Goal: Transaction & Acquisition: Purchase product/service

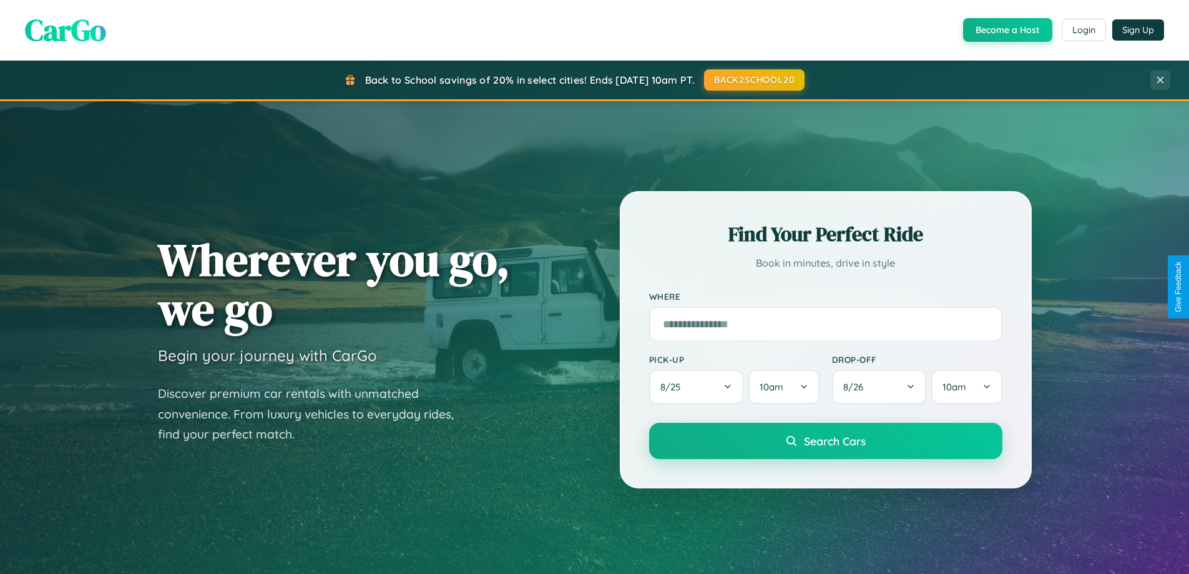
scroll to position [859, 0]
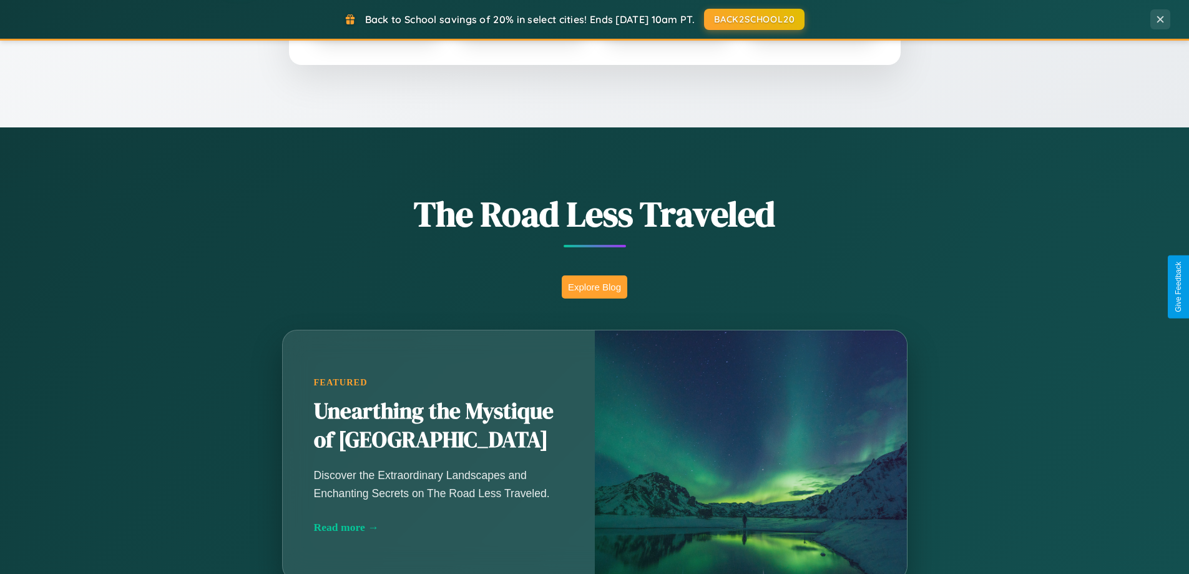
click at [594, 286] on button "Explore Blog" at bounding box center [595, 286] width 66 height 23
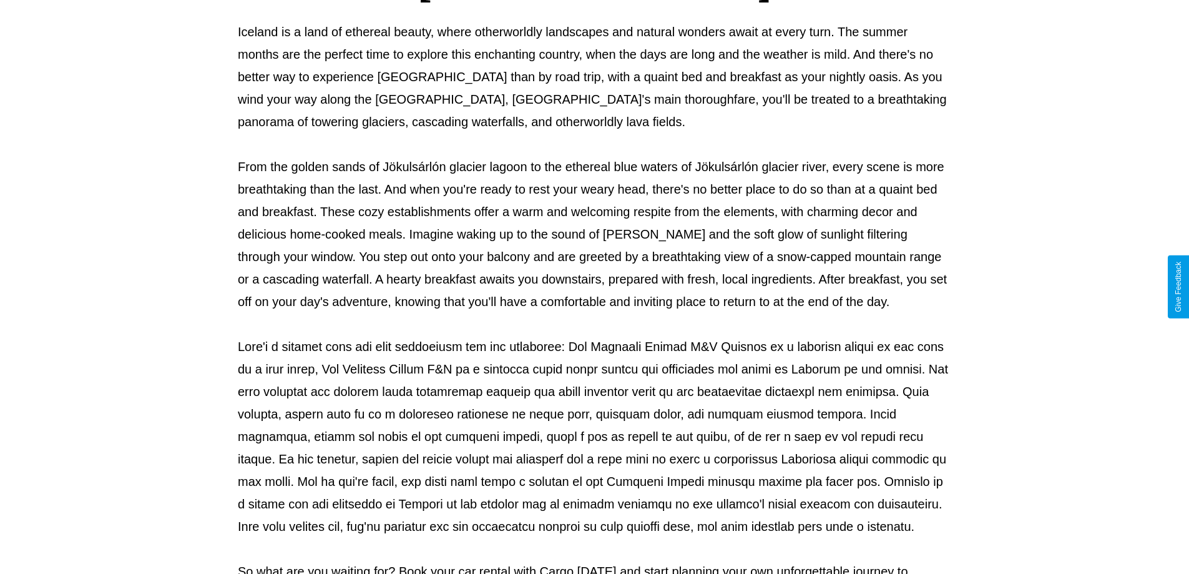
scroll to position [404, 0]
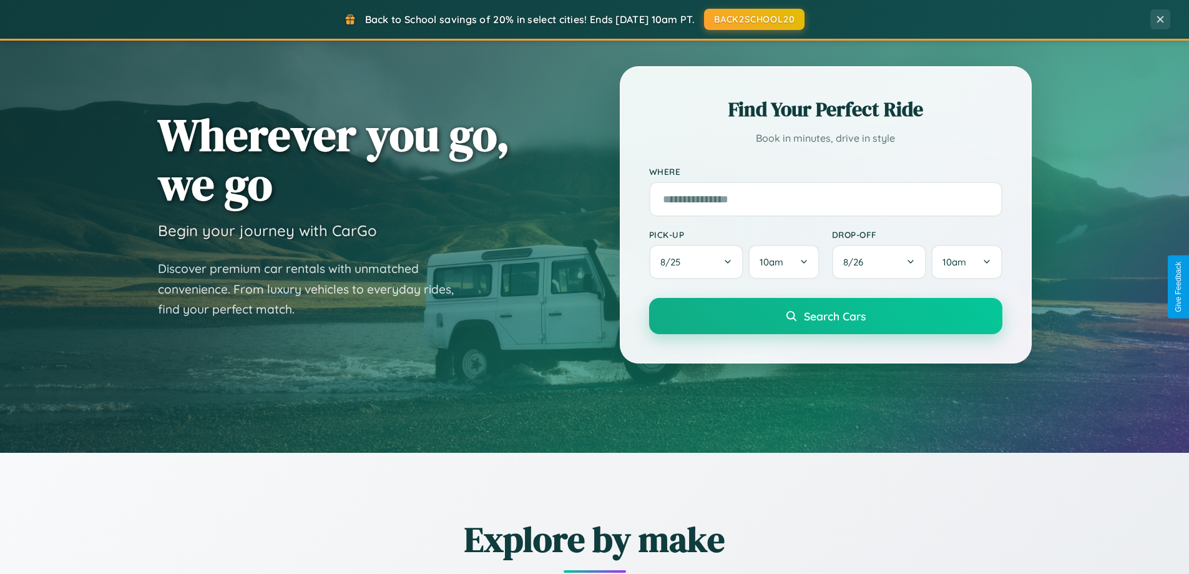
scroll to position [37, 0]
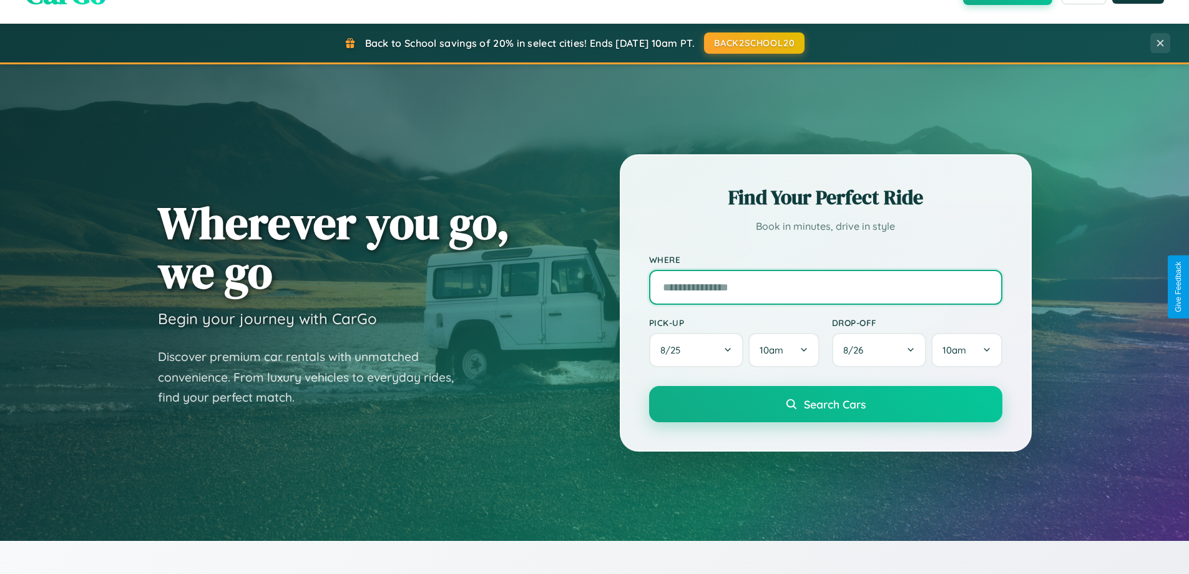
click at [825, 286] on input "text" at bounding box center [825, 287] width 353 height 35
type input "****"
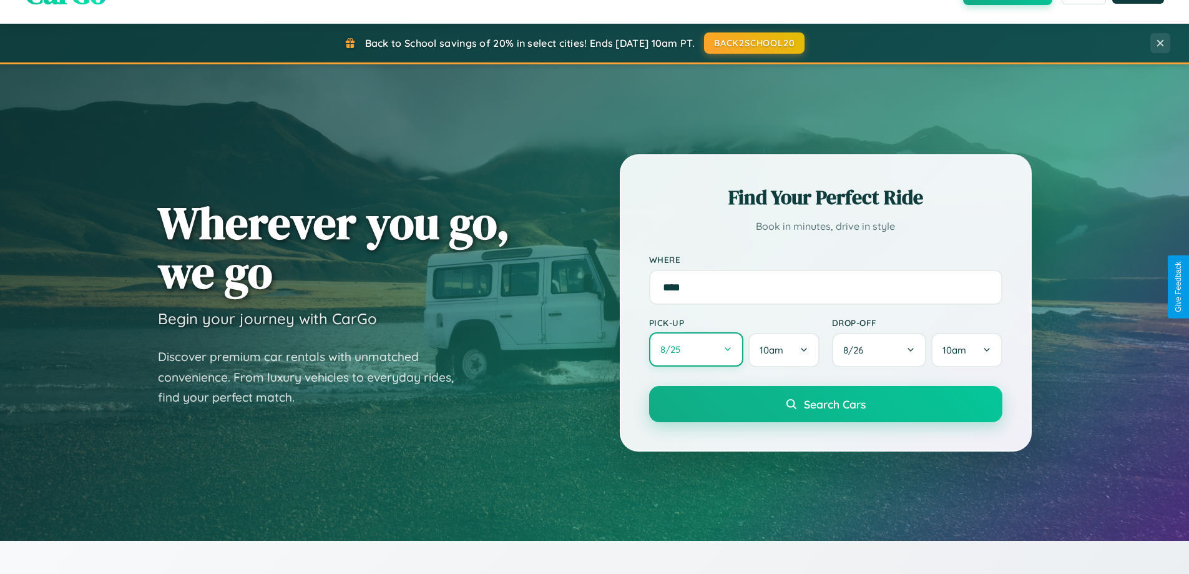
click at [696, 350] on button "8 / 25" at bounding box center [696, 349] width 95 height 34
select select "*"
select select "****"
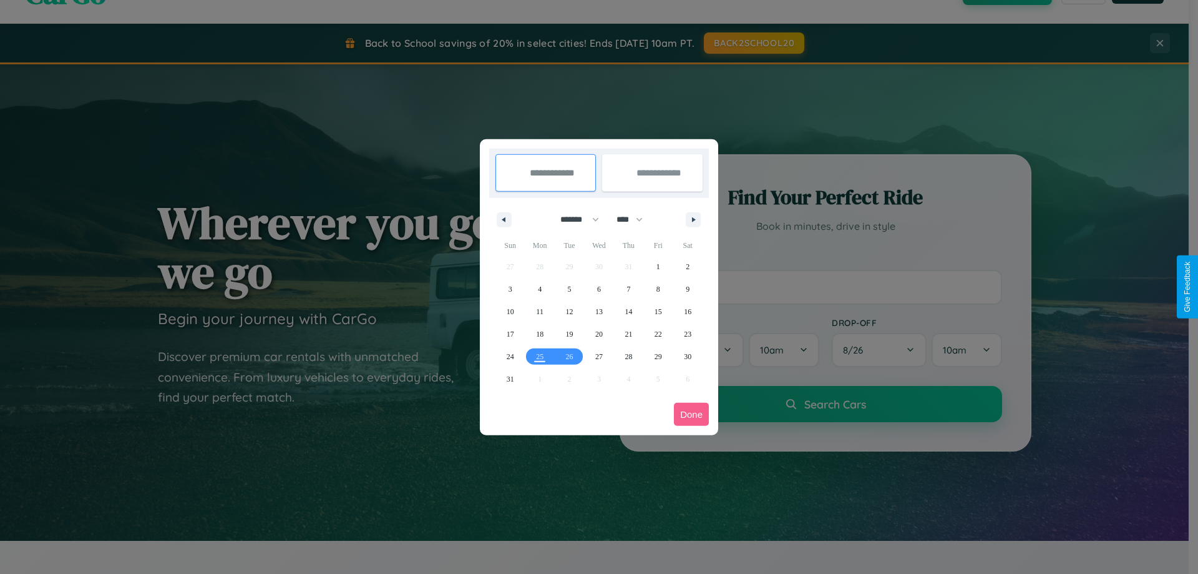
drag, startPoint x: 574, startPoint y: 219, endPoint x: 599, endPoint y: 250, distance: 40.0
click at [574, 219] on select "******* ******** ***** ***** *** **** **** ****** ********* ******* ******** **…" at bounding box center [577, 219] width 53 height 21
select select "*"
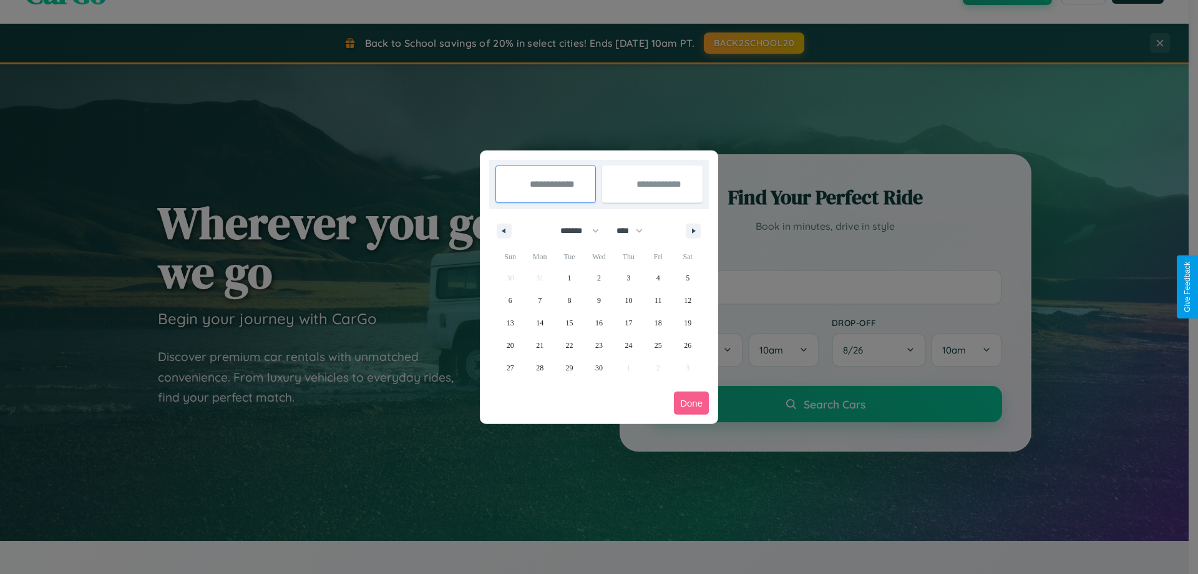
drag, startPoint x: 635, startPoint y: 230, endPoint x: 599, endPoint y: 250, distance: 41.3
click at [635, 230] on select "**** **** **** **** **** **** **** **** **** **** **** **** **** **** **** ****…" at bounding box center [628, 230] width 37 height 21
select select "****"
click at [540, 322] on span "13" at bounding box center [539, 322] width 7 height 22
type input "**********"
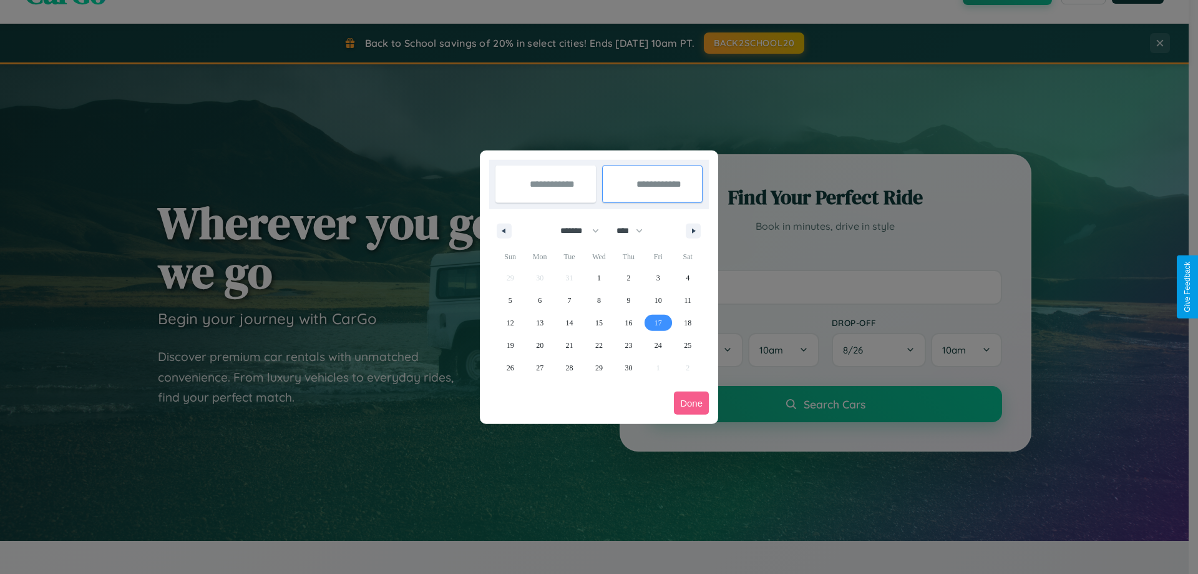
click at [658, 322] on span "17" at bounding box center [658, 322] width 7 height 22
type input "**********"
click at [691, 403] on button "Done" at bounding box center [691, 402] width 35 height 23
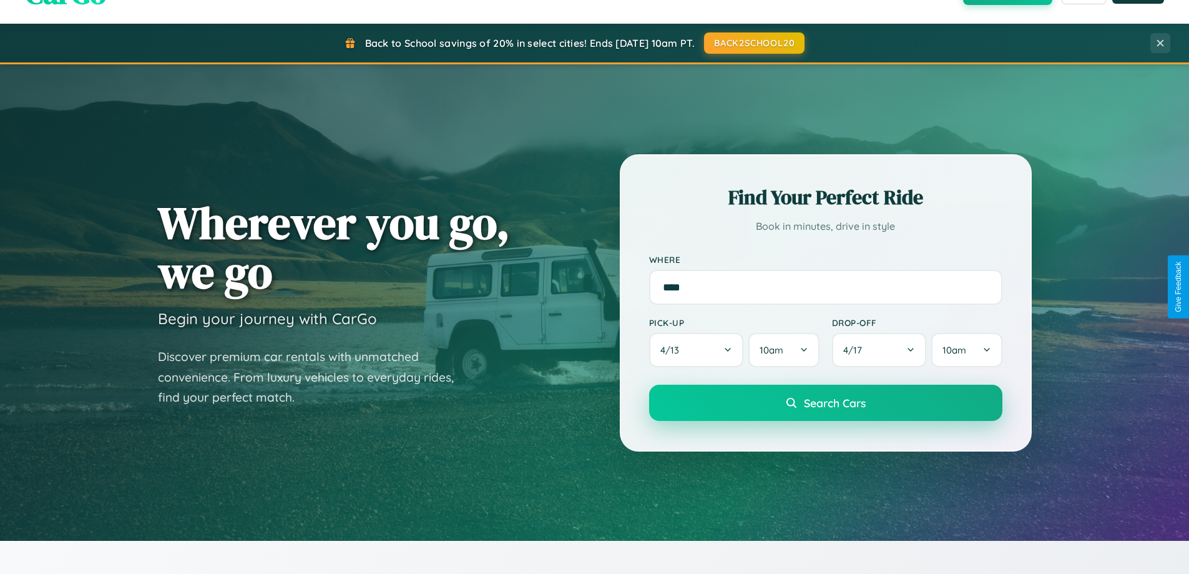
click at [825, 403] on span "Search Cars" at bounding box center [835, 403] width 62 height 14
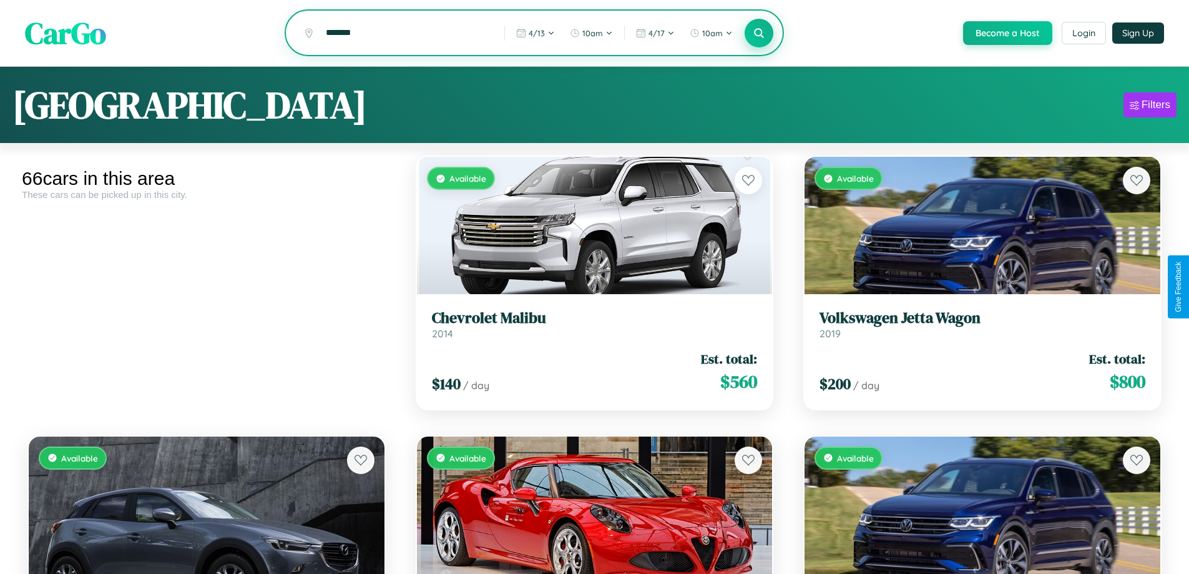
click at [758, 34] on icon at bounding box center [759, 33] width 12 height 12
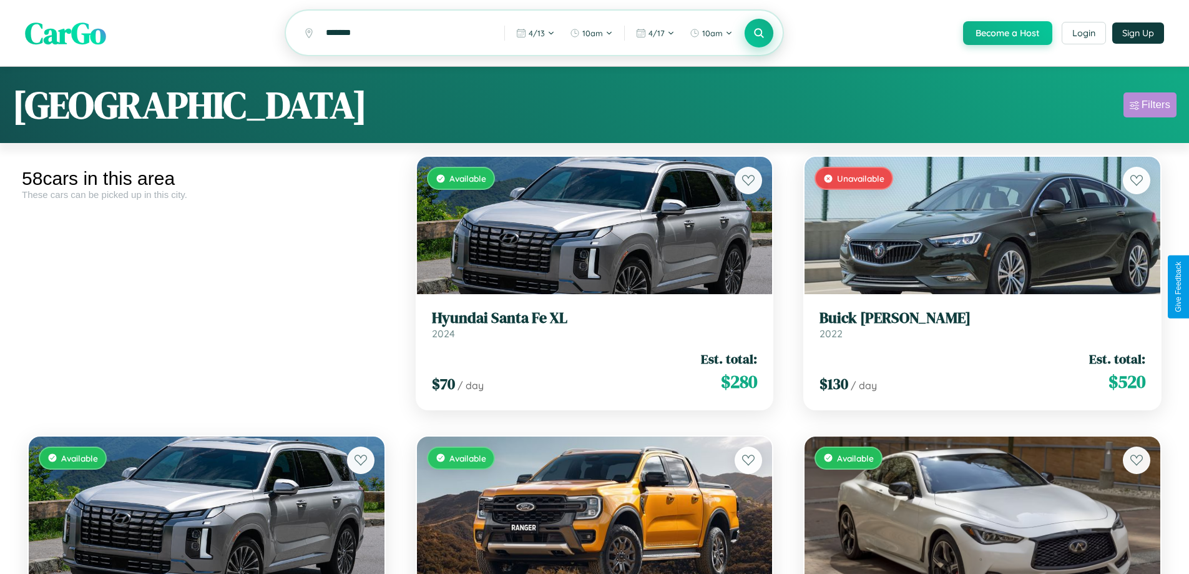
click at [1150, 107] on div "Filters" at bounding box center [1155, 105] width 29 height 12
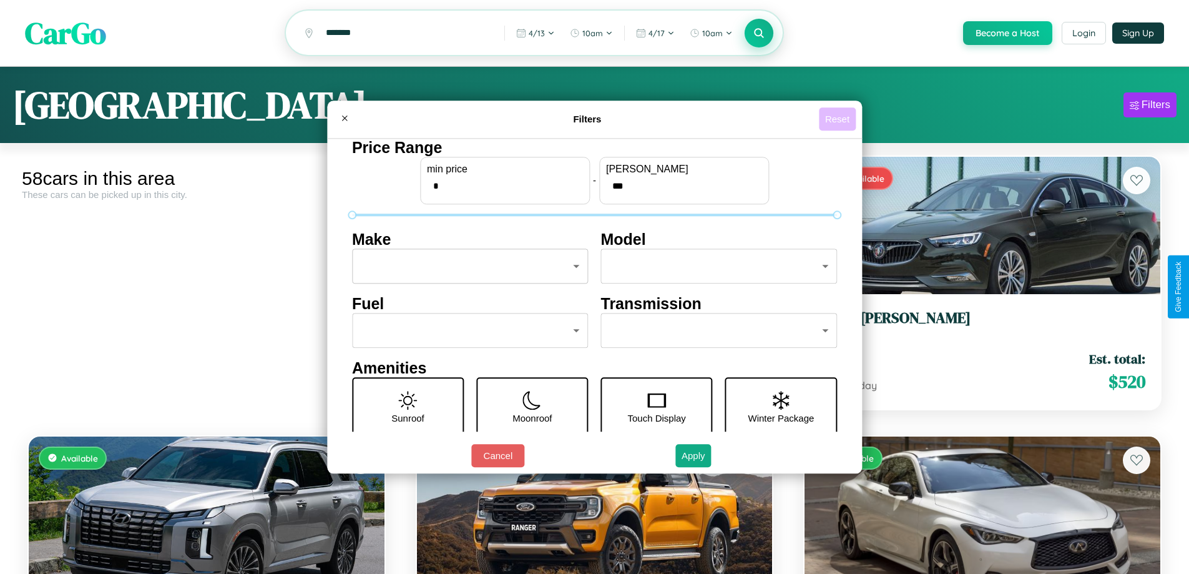
click at [839, 119] on button "Reset" at bounding box center [837, 118] width 37 height 23
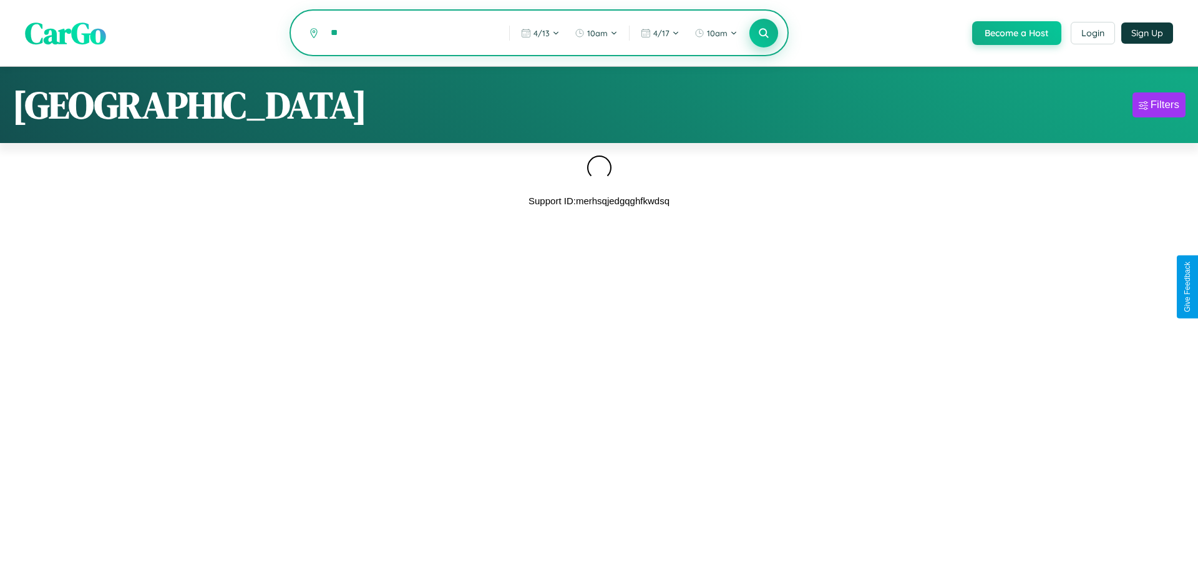
type input "*"
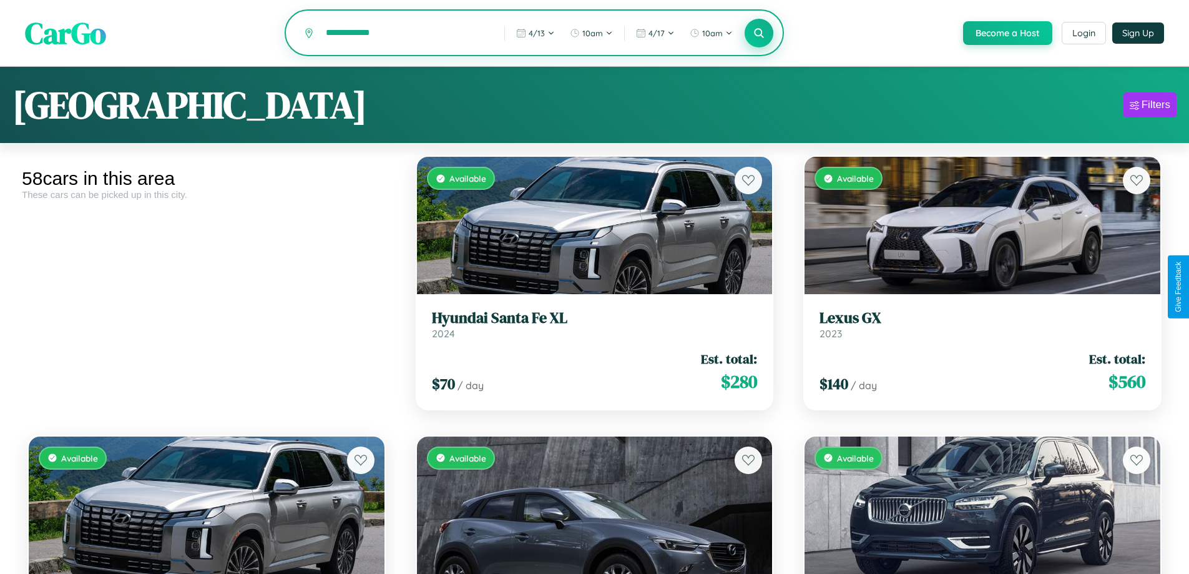
type input "**********"
click at [758, 34] on icon at bounding box center [759, 33] width 12 height 12
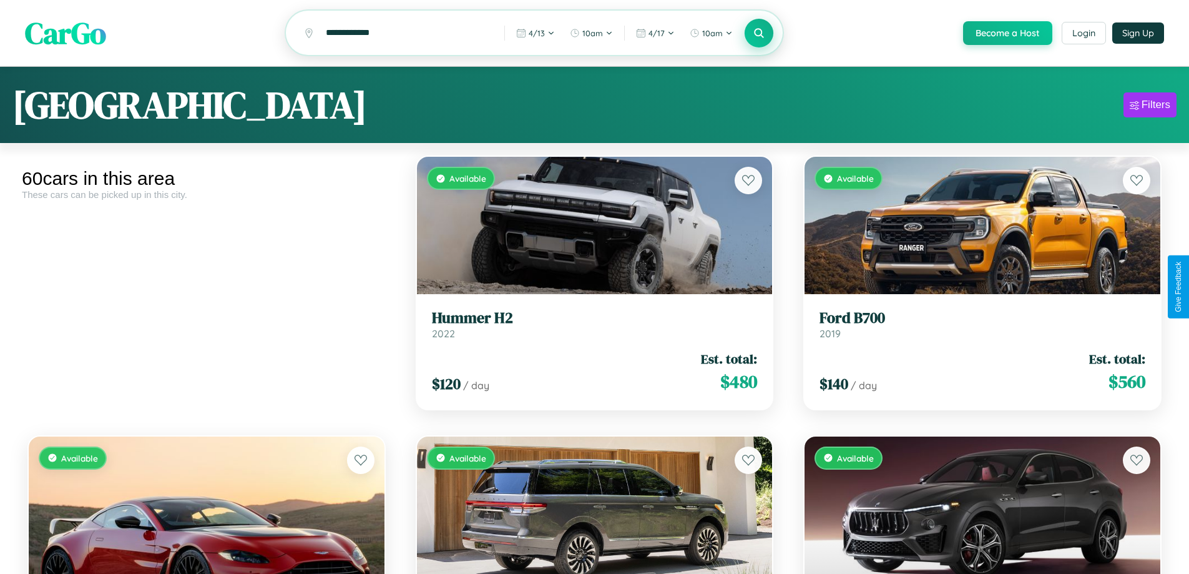
scroll to position [735, 0]
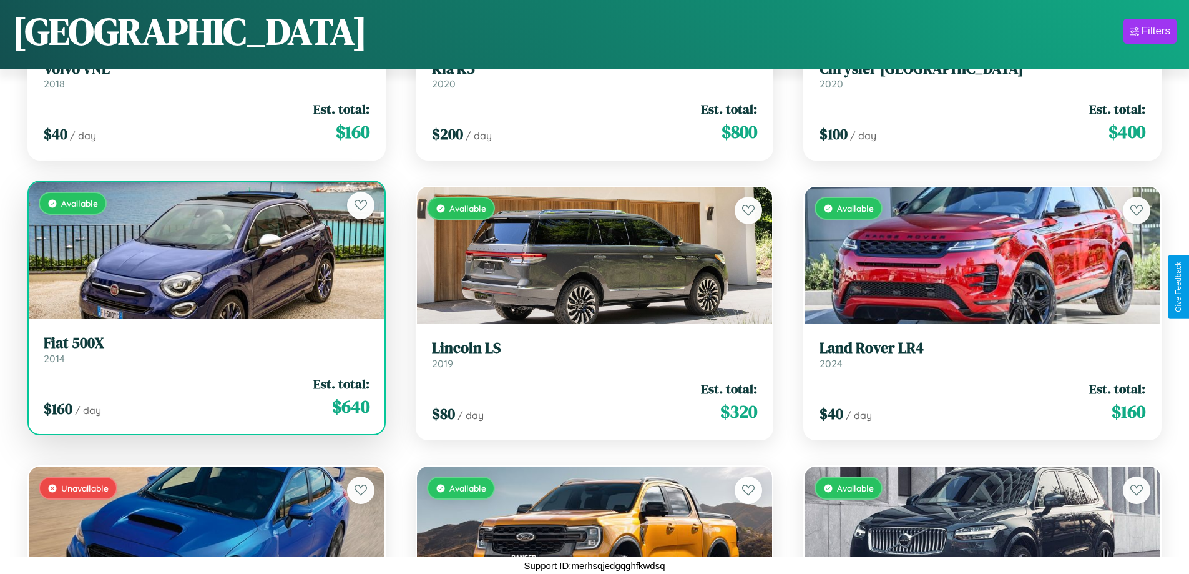
click at [205, 354] on link "Fiat 500X 2014" at bounding box center [207, 349] width 326 height 31
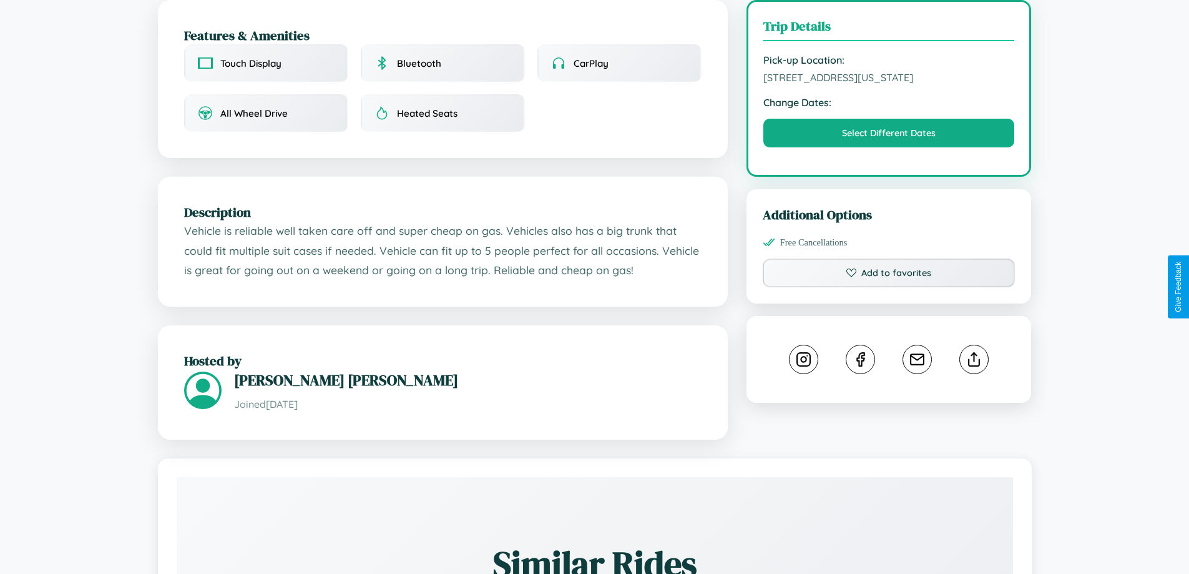
scroll to position [336, 0]
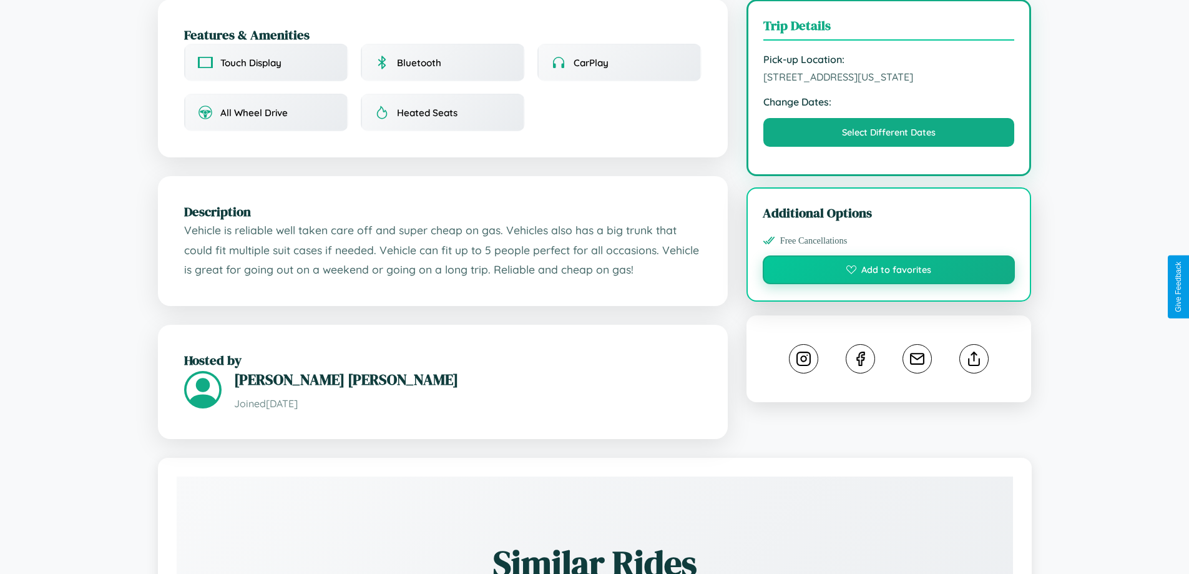
click at [889, 284] on button "Add to favorites" at bounding box center [889, 269] width 253 height 29
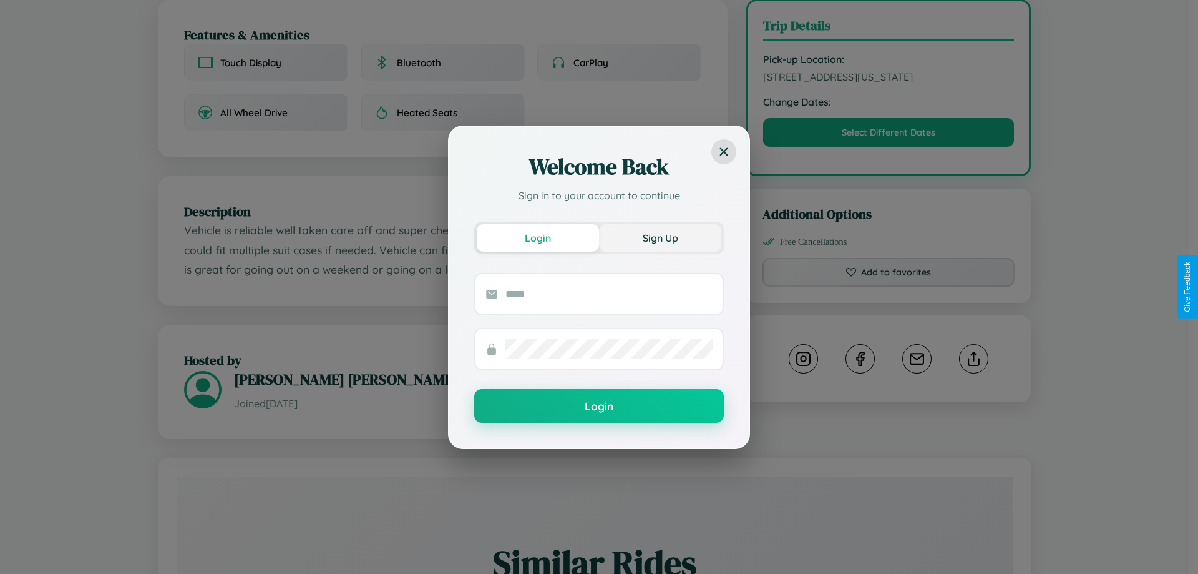
click at [660, 237] on button "Sign Up" at bounding box center [660, 237] width 122 height 27
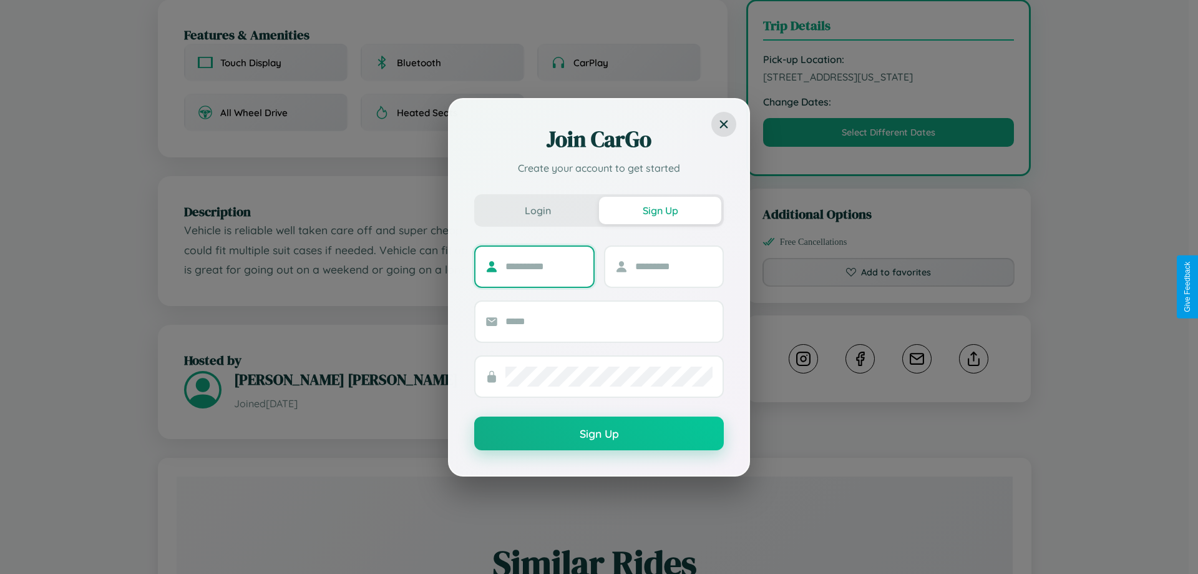
click at [544, 266] on input "text" at bounding box center [545, 267] width 78 height 20
type input "****"
click at [673, 266] on input "text" at bounding box center [674, 267] width 78 height 20
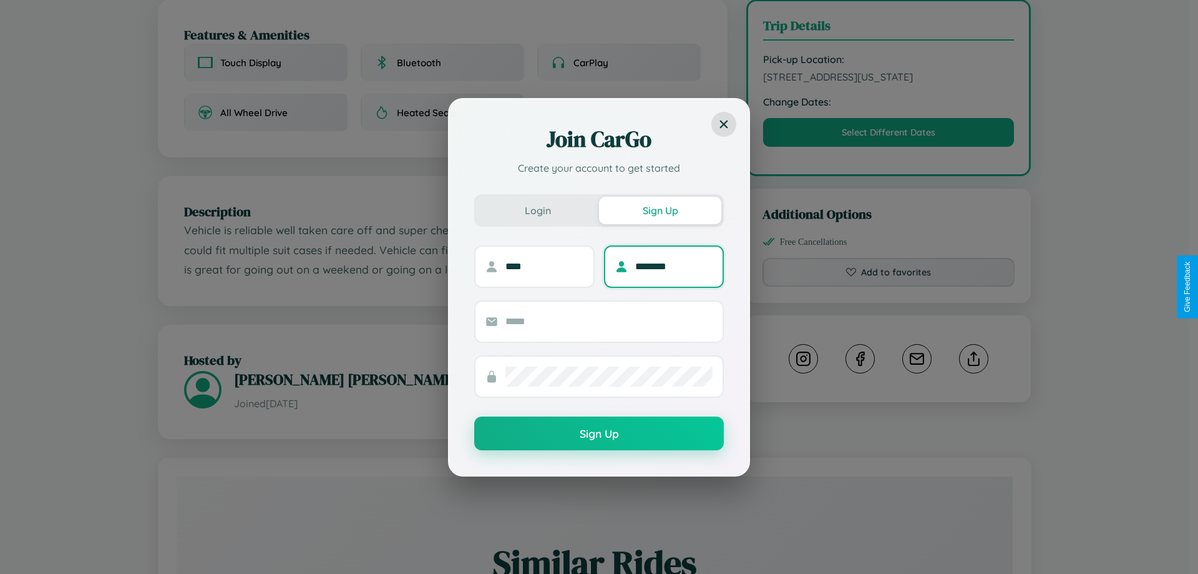
type input "********"
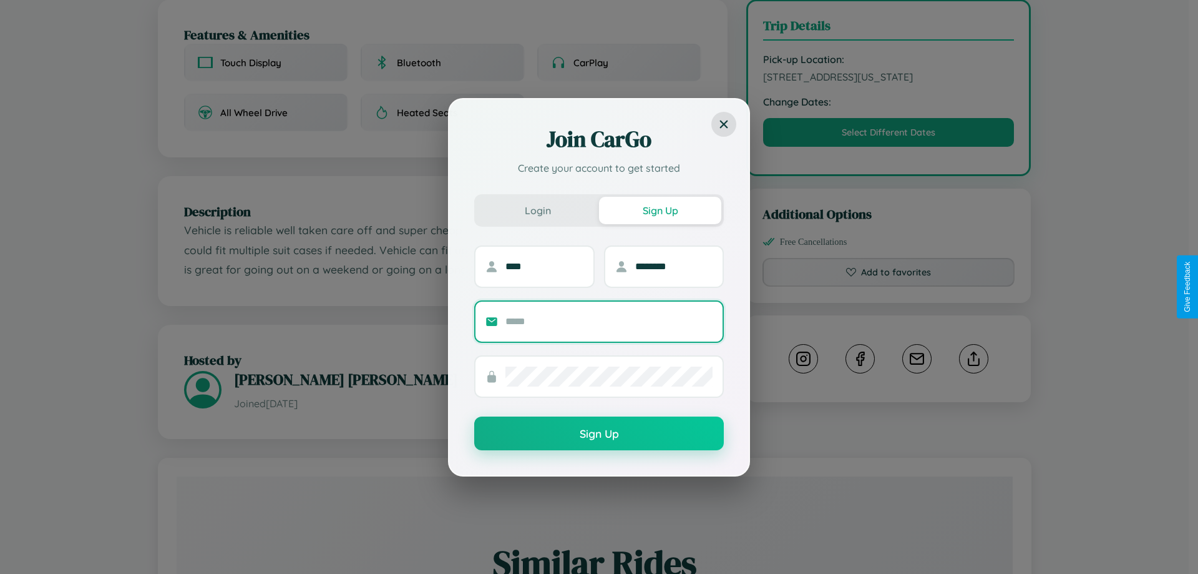
click at [609, 321] on input "text" at bounding box center [609, 321] width 207 height 20
type input "**********"
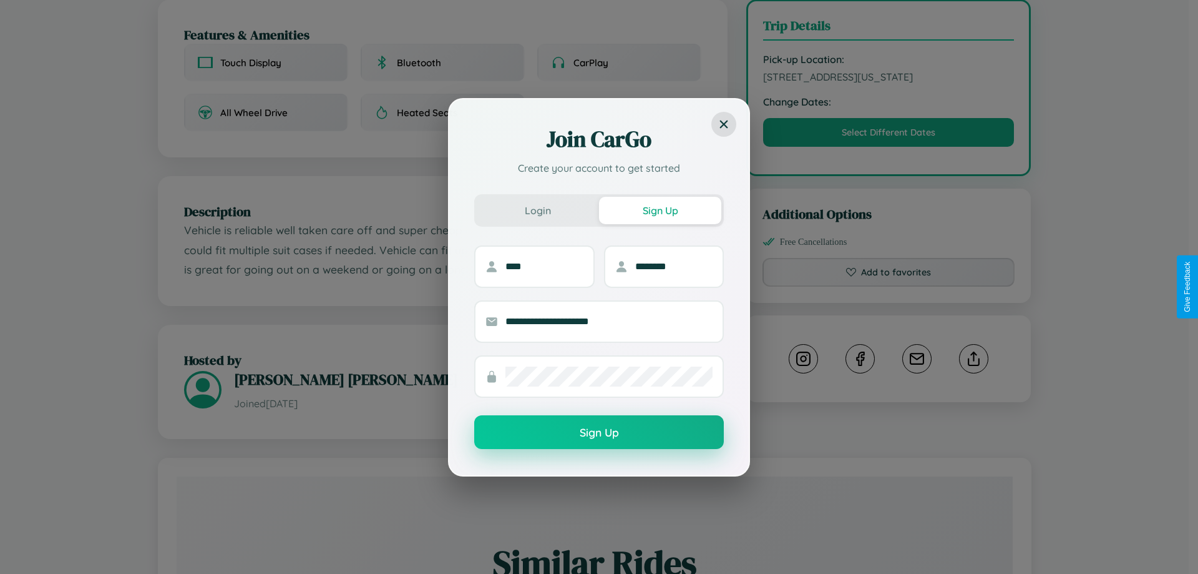
click at [599, 432] on button "Sign Up" at bounding box center [599, 432] width 250 height 34
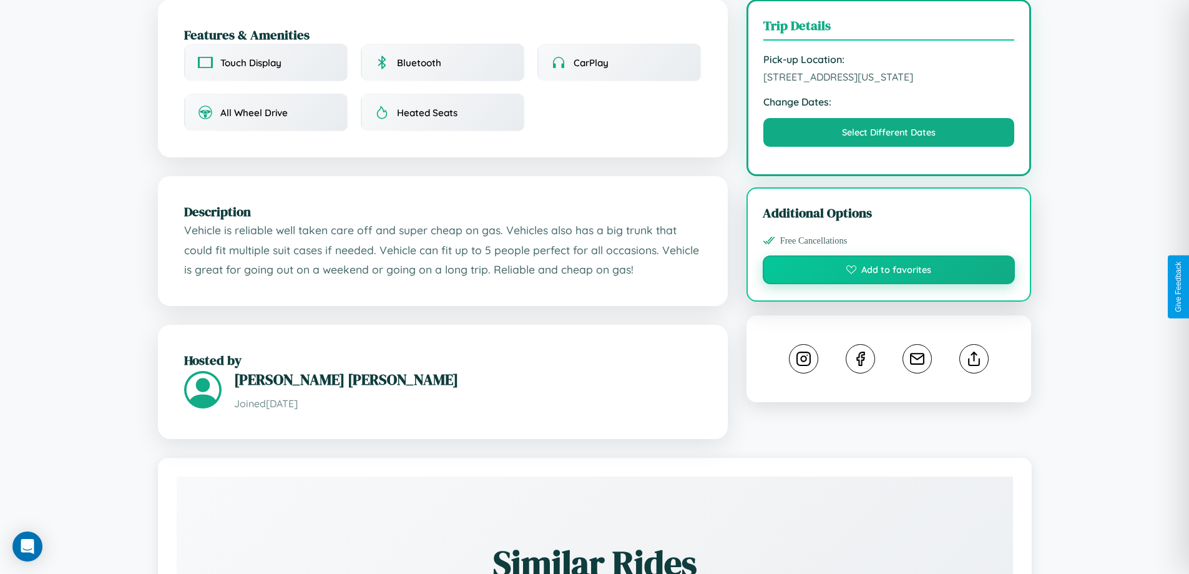
click at [889, 284] on button "Add to favorites" at bounding box center [889, 269] width 253 height 29
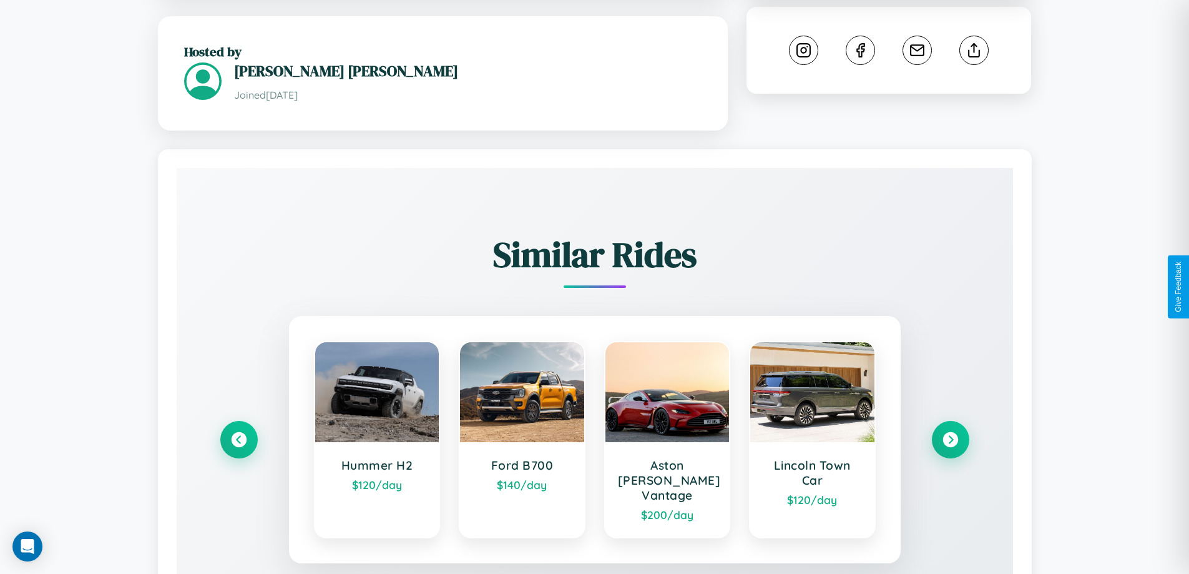
scroll to position [731, 0]
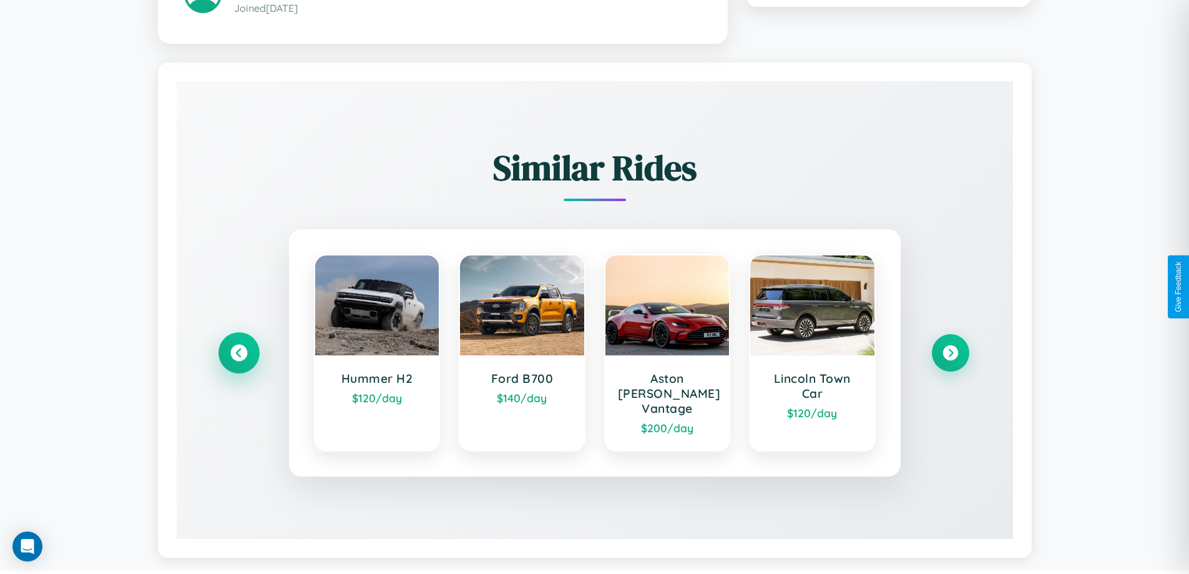
click at [238, 346] on icon at bounding box center [238, 352] width 17 height 17
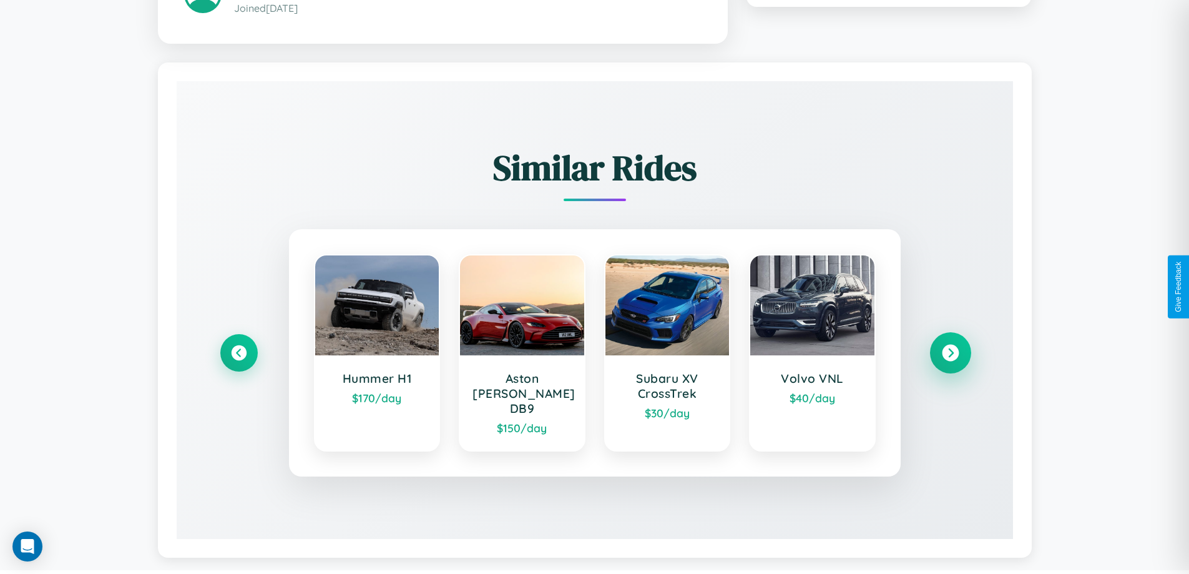
click at [950, 346] on icon at bounding box center [950, 352] width 17 height 17
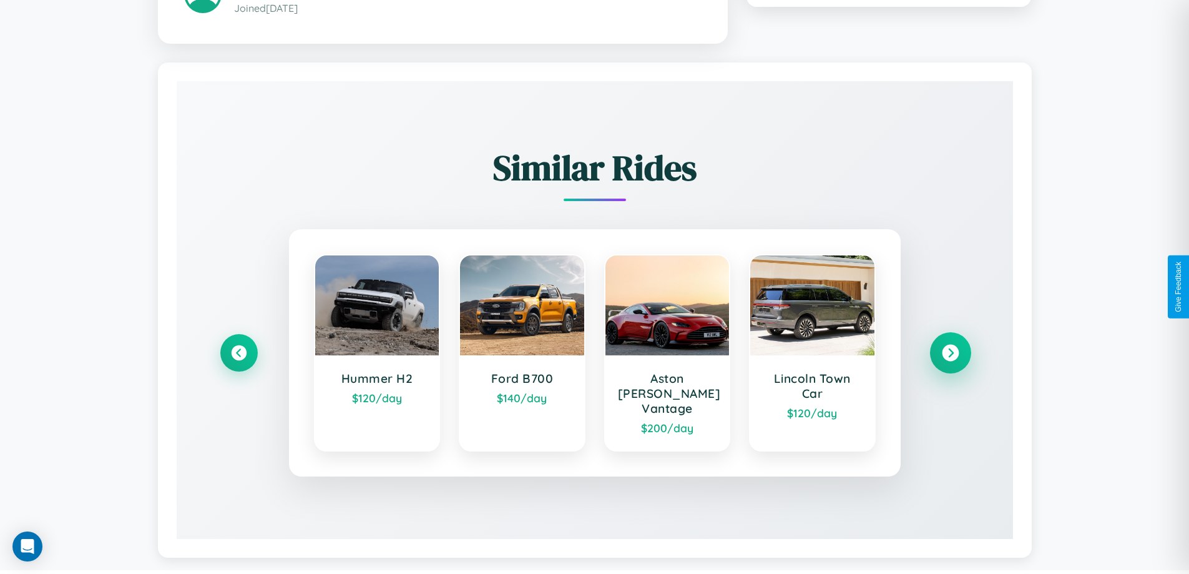
click at [950, 346] on icon at bounding box center [950, 352] width 17 height 17
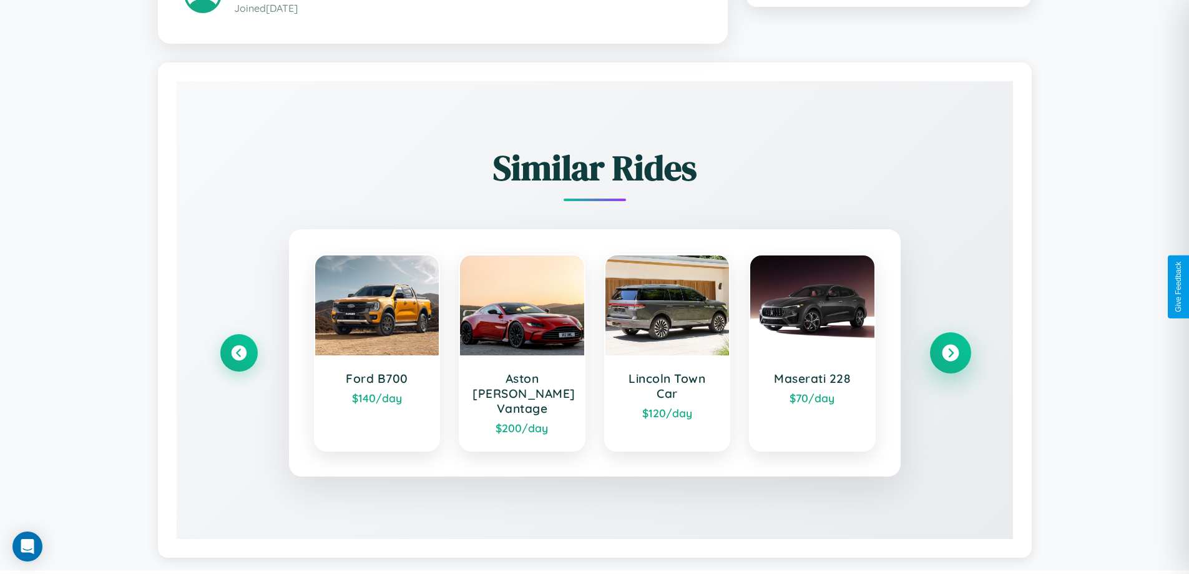
click at [950, 346] on icon at bounding box center [950, 352] width 17 height 17
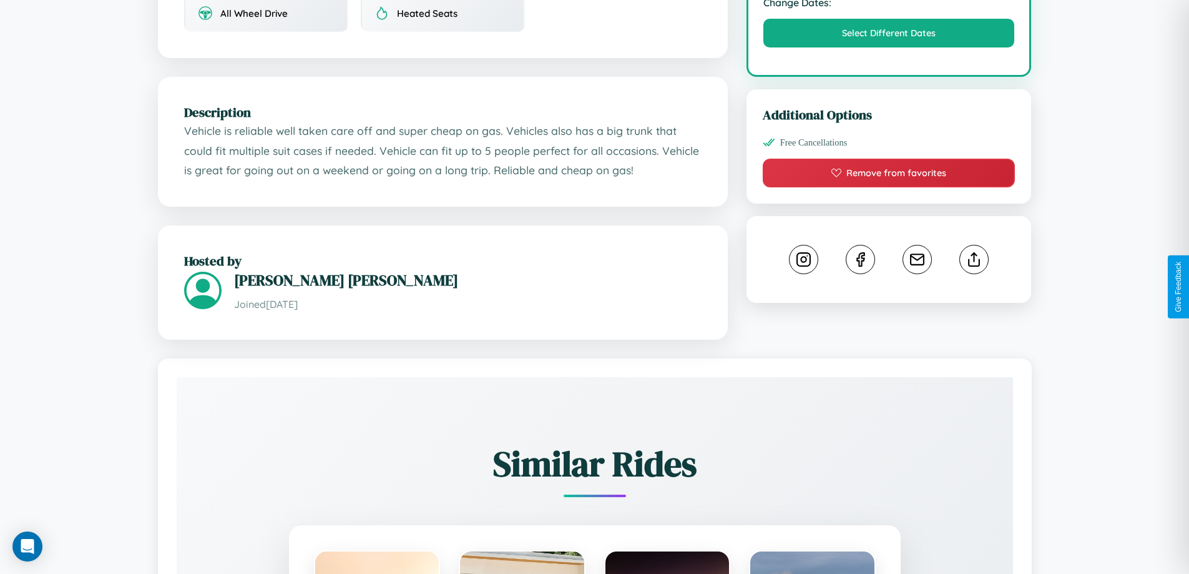
scroll to position [423, 0]
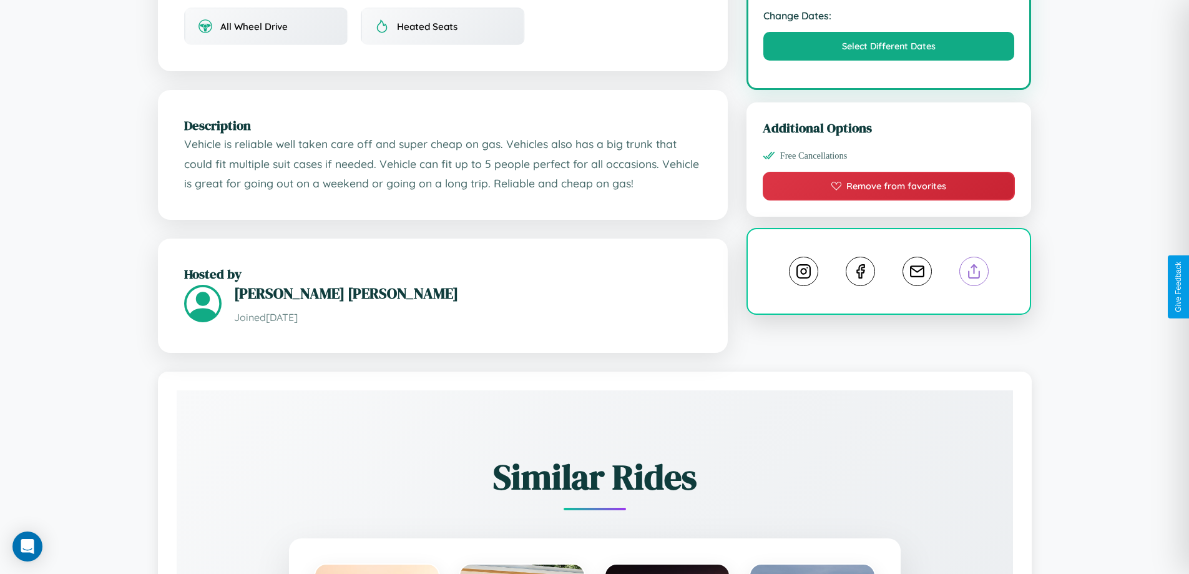
click at [974, 273] on line at bounding box center [974, 269] width 0 height 9
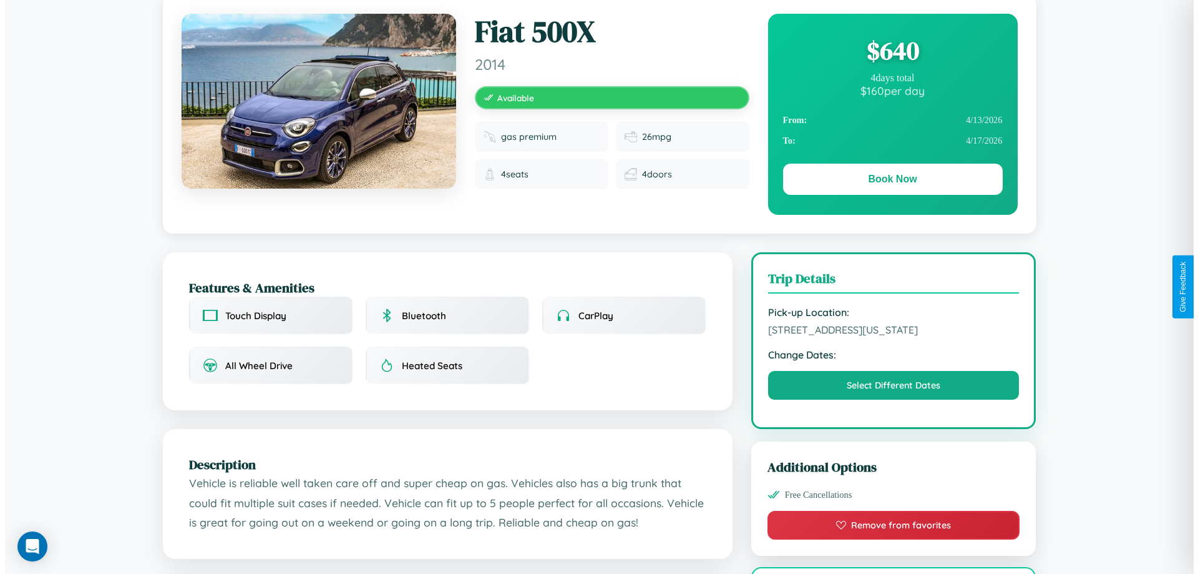
scroll to position [0, 0]
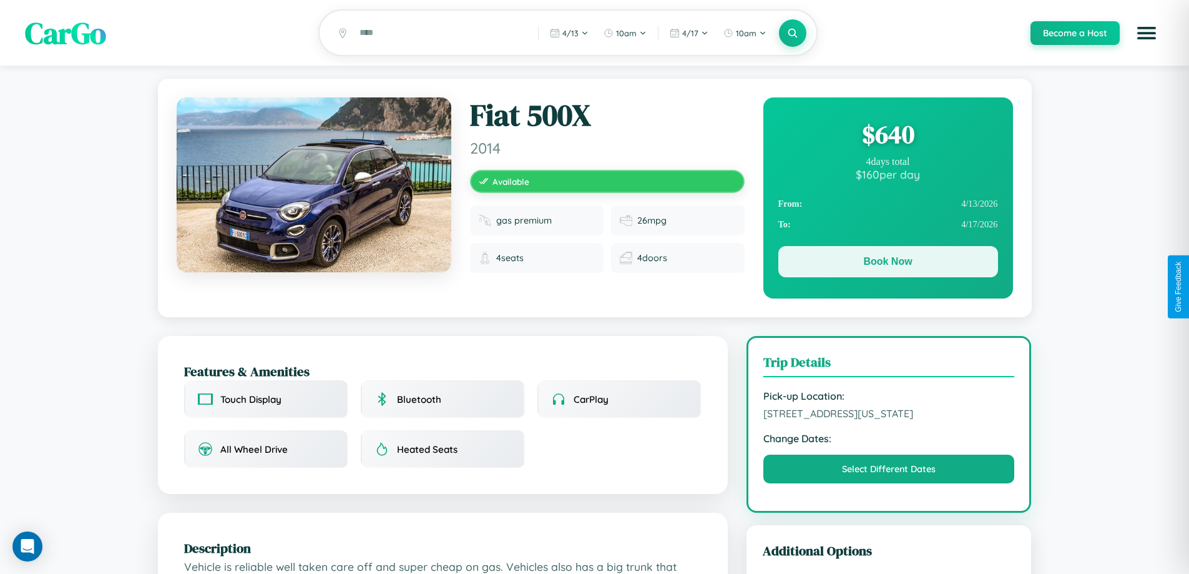
click at [887, 263] on button "Book Now" at bounding box center [888, 261] width 220 height 31
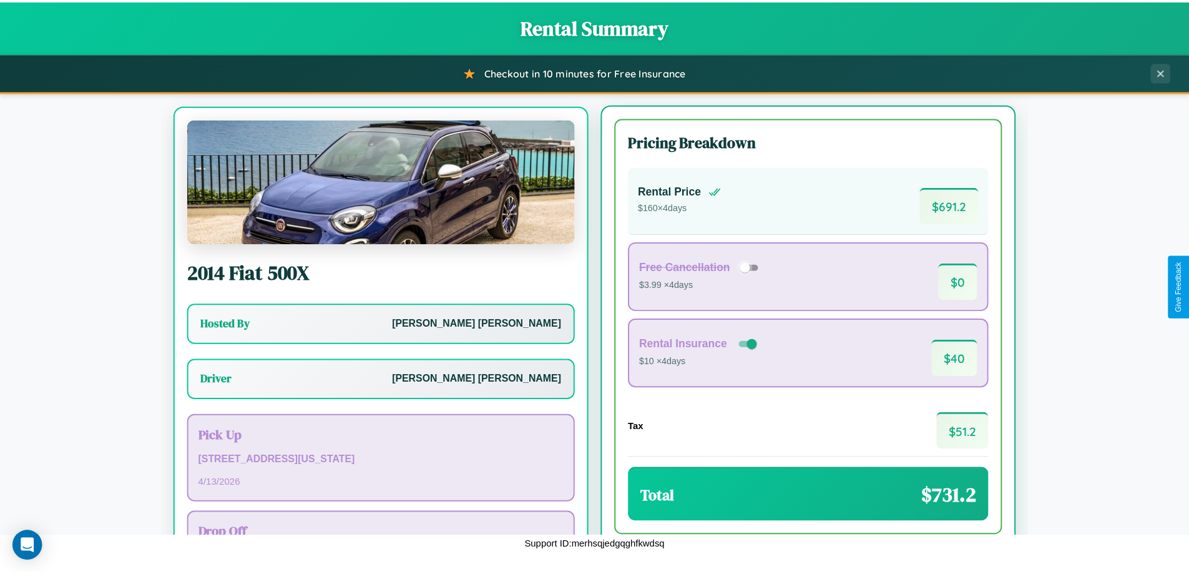
scroll to position [58, 0]
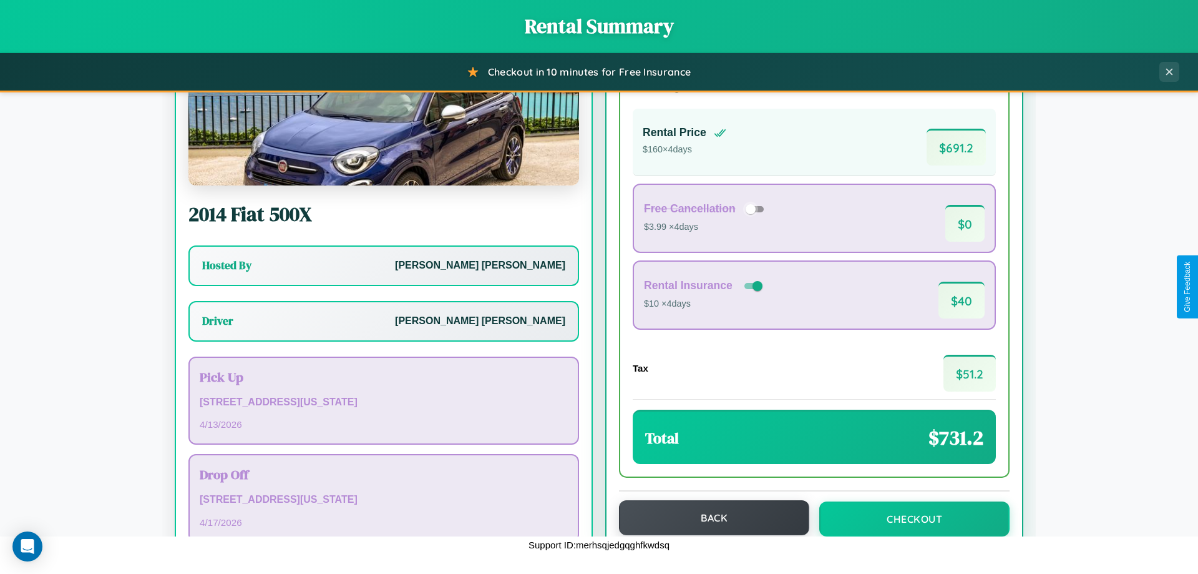
click at [708, 519] on button "Back" at bounding box center [714, 517] width 190 height 35
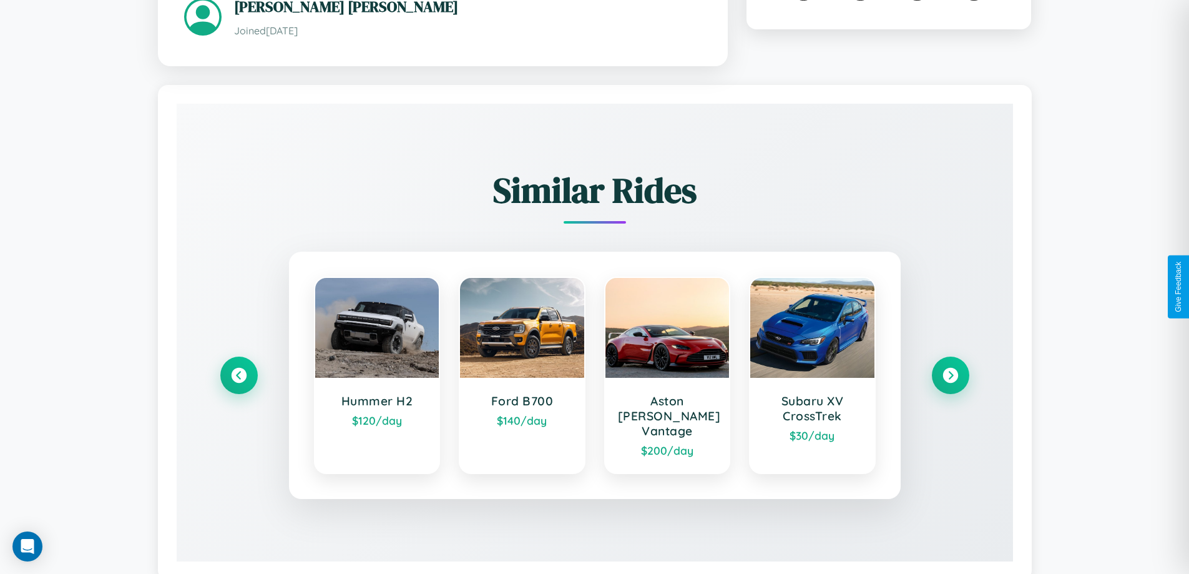
scroll to position [731, 0]
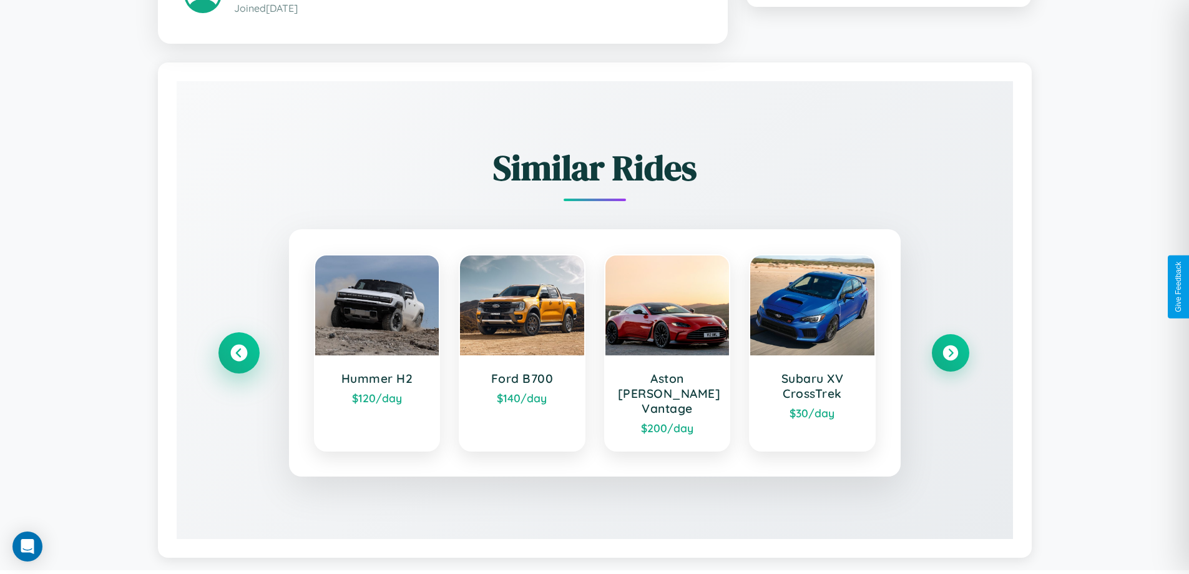
click at [238, 346] on icon at bounding box center [238, 352] width 17 height 17
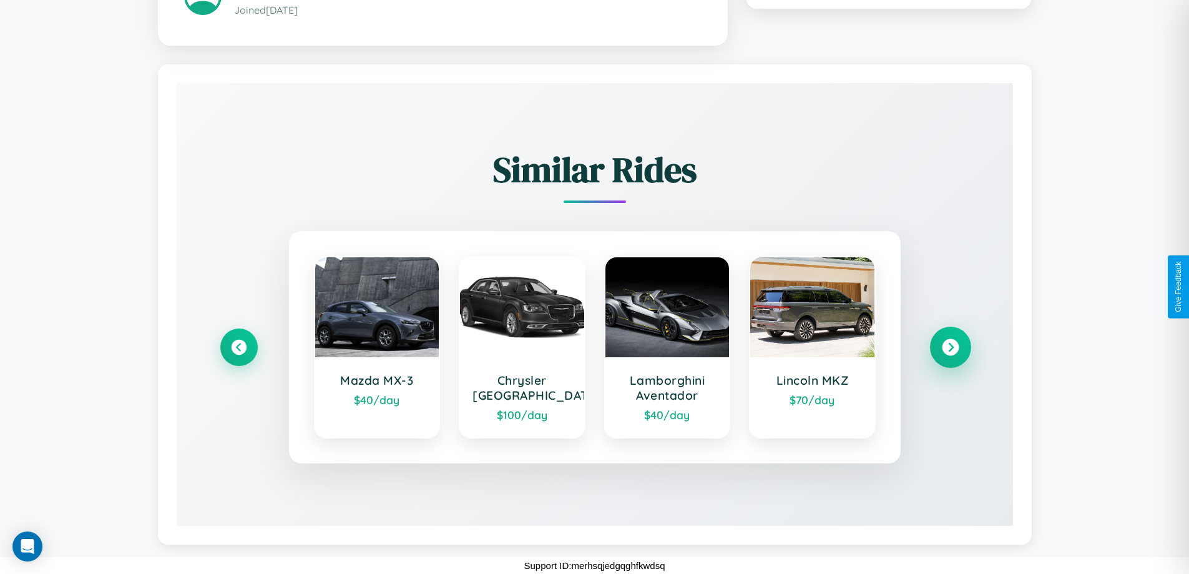
click at [950, 346] on icon at bounding box center [950, 346] width 17 height 17
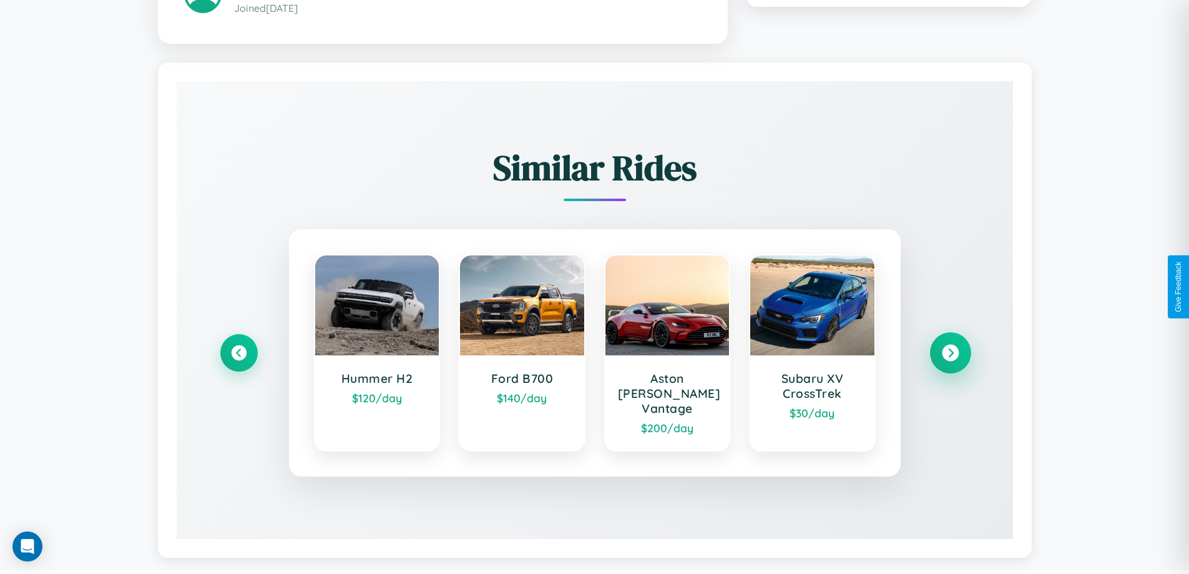
click at [950, 346] on icon at bounding box center [950, 352] width 17 height 17
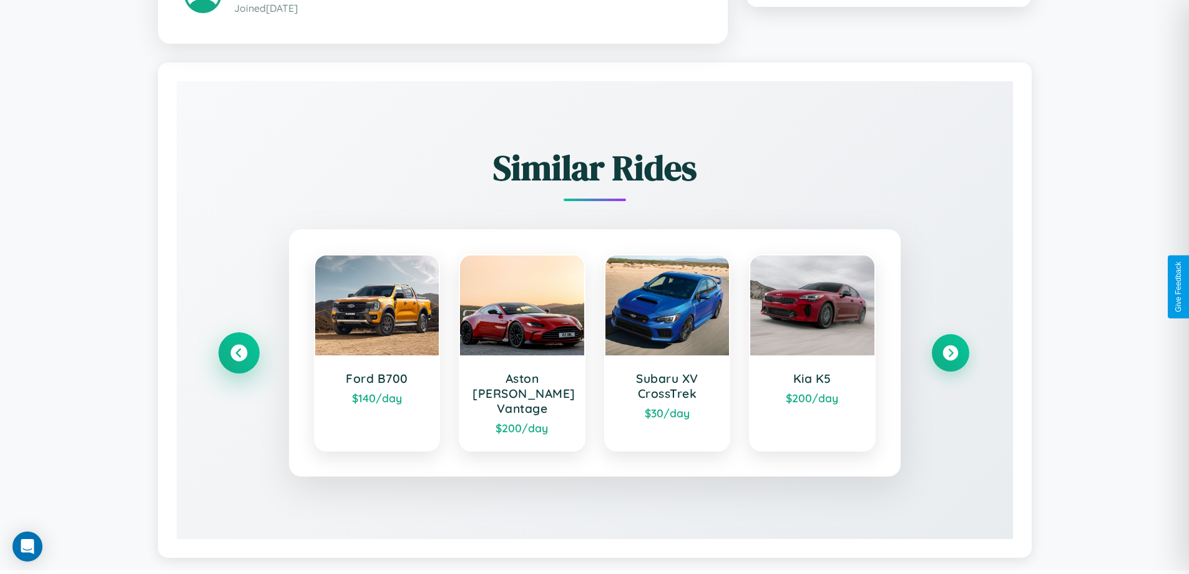
click at [238, 346] on icon at bounding box center [238, 352] width 17 height 17
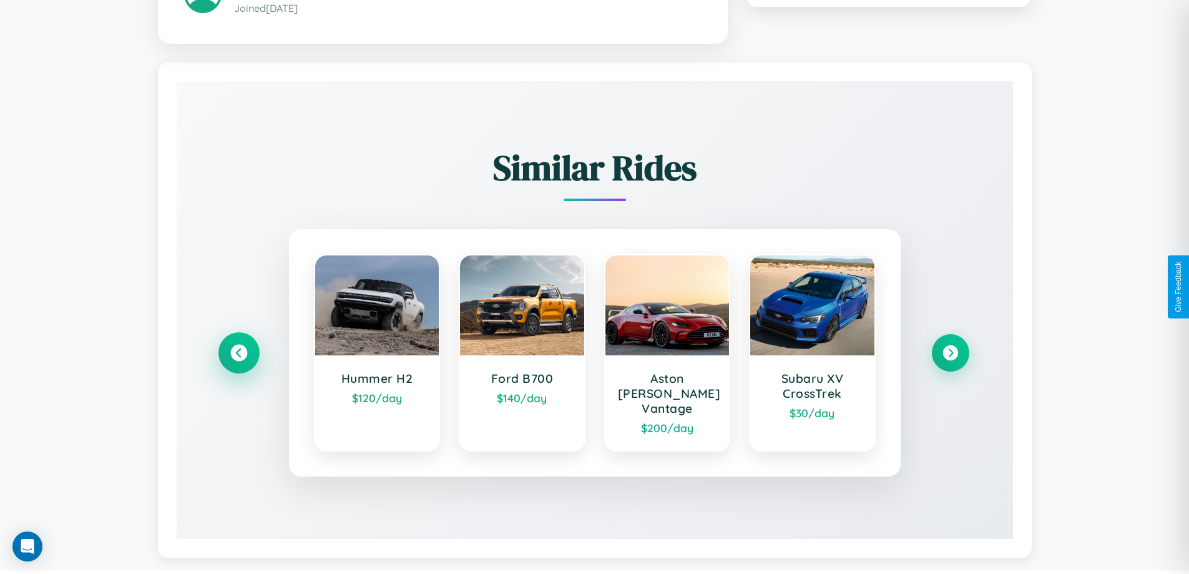
click at [238, 346] on icon at bounding box center [238, 352] width 17 height 17
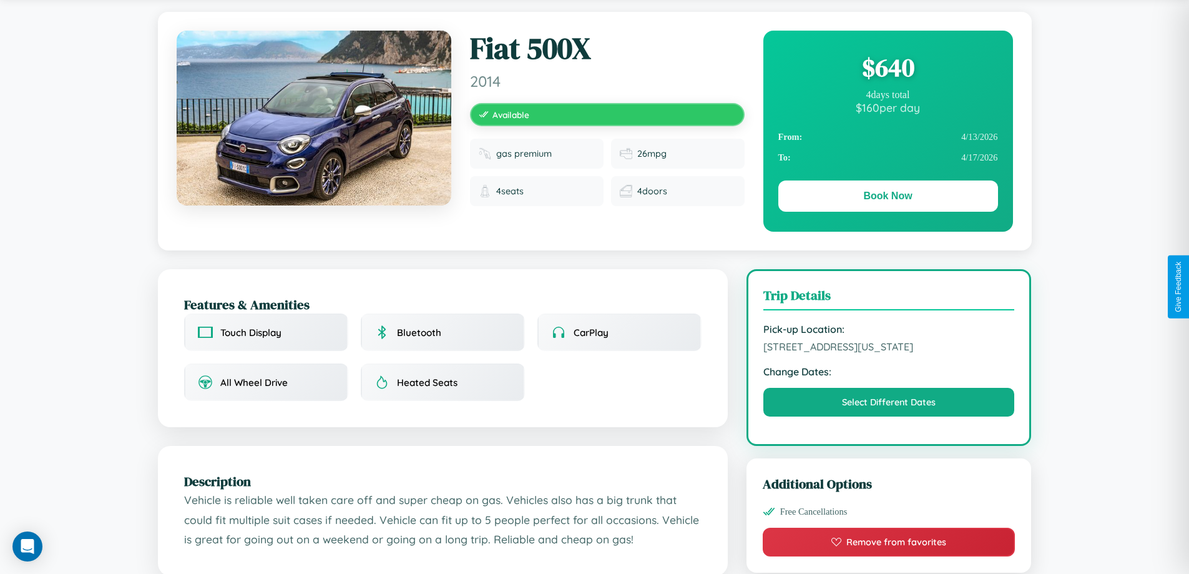
scroll to position [0, 0]
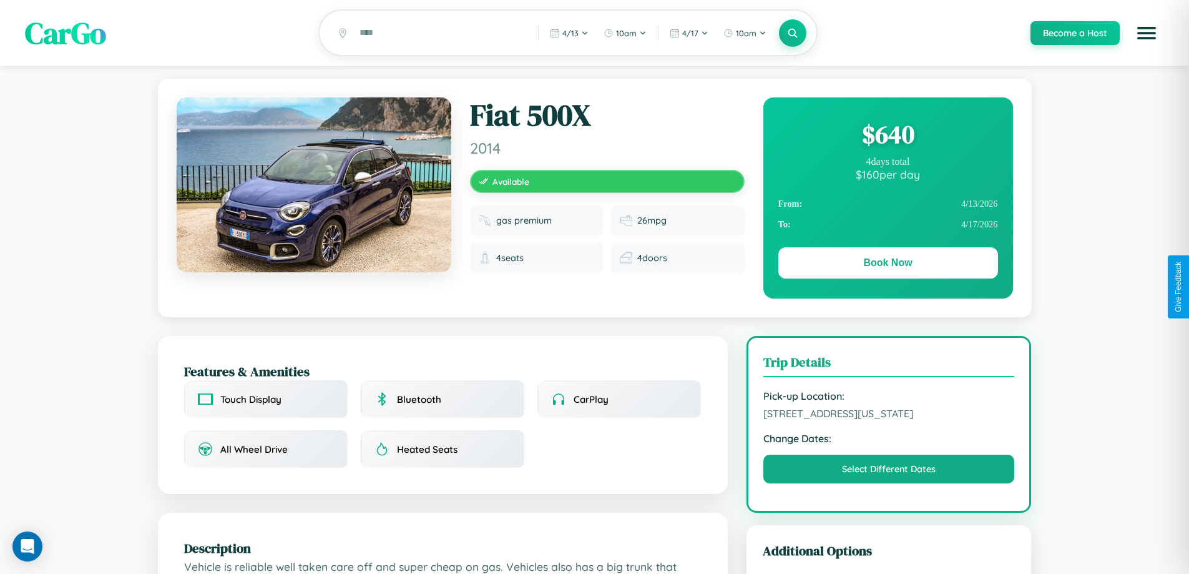
click at [887, 136] on div "$ 640" at bounding box center [888, 134] width 220 height 34
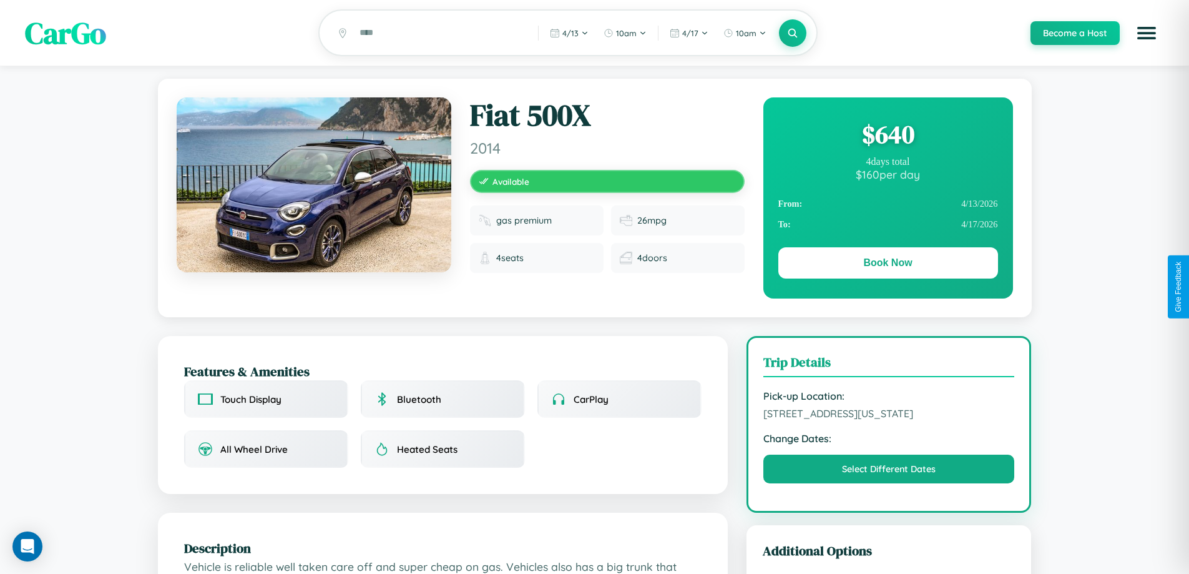
click at [887, 136] on div "$ 640" at bounding box center [888, 134] width 220 height 34
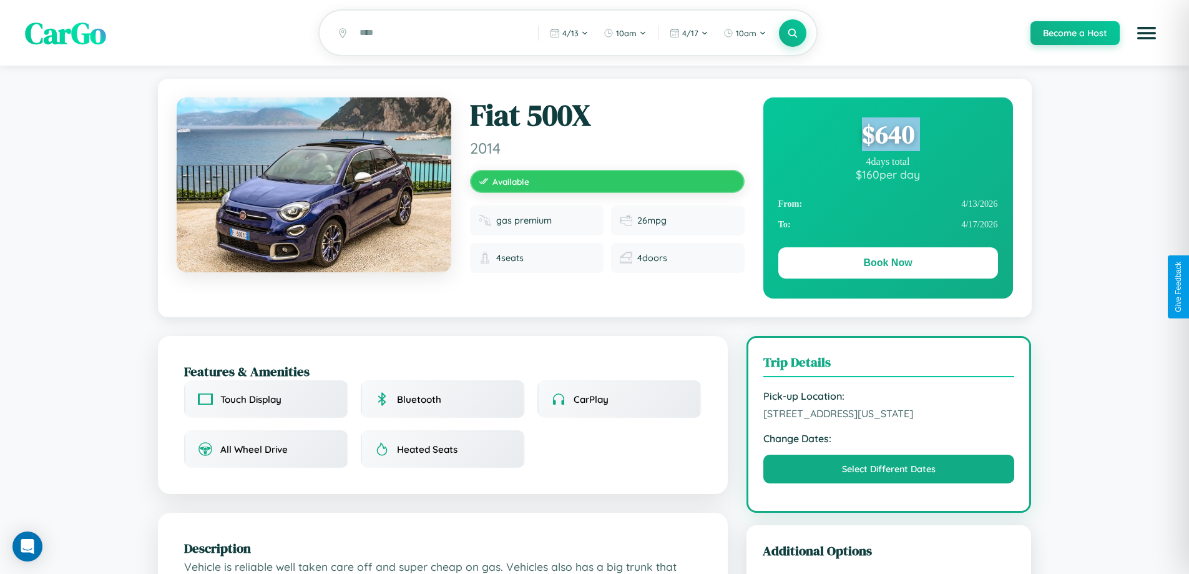
click at [887, 136] on div "$ 640" at bounding box center [888, 134] width 220 height 34
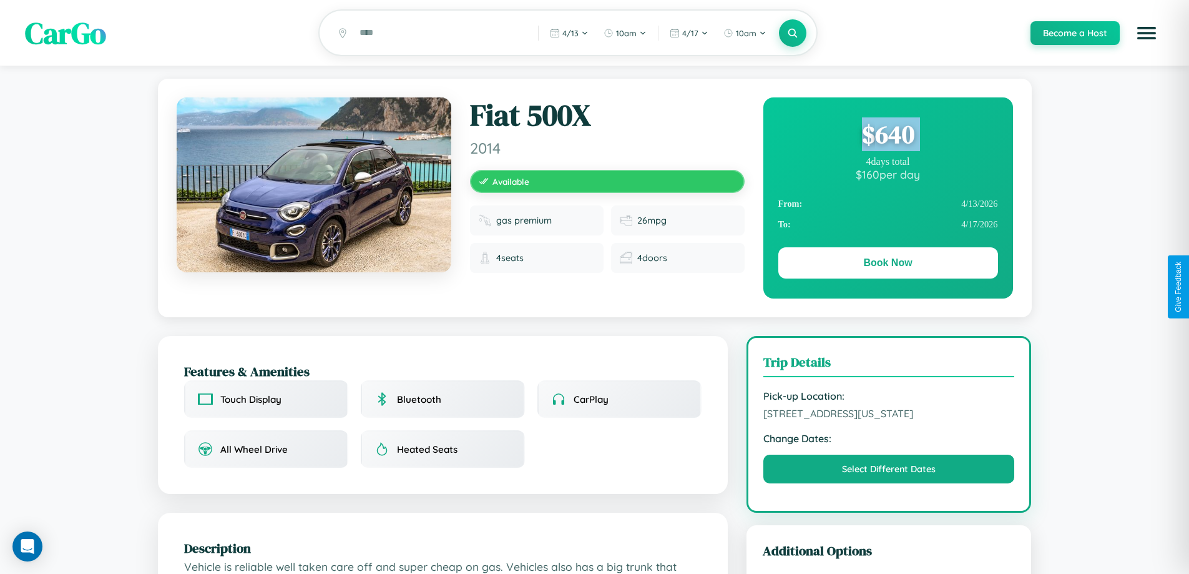
click at [887, 136] on div "$ 640" at bounding box center [888, 134] width 220 height 34
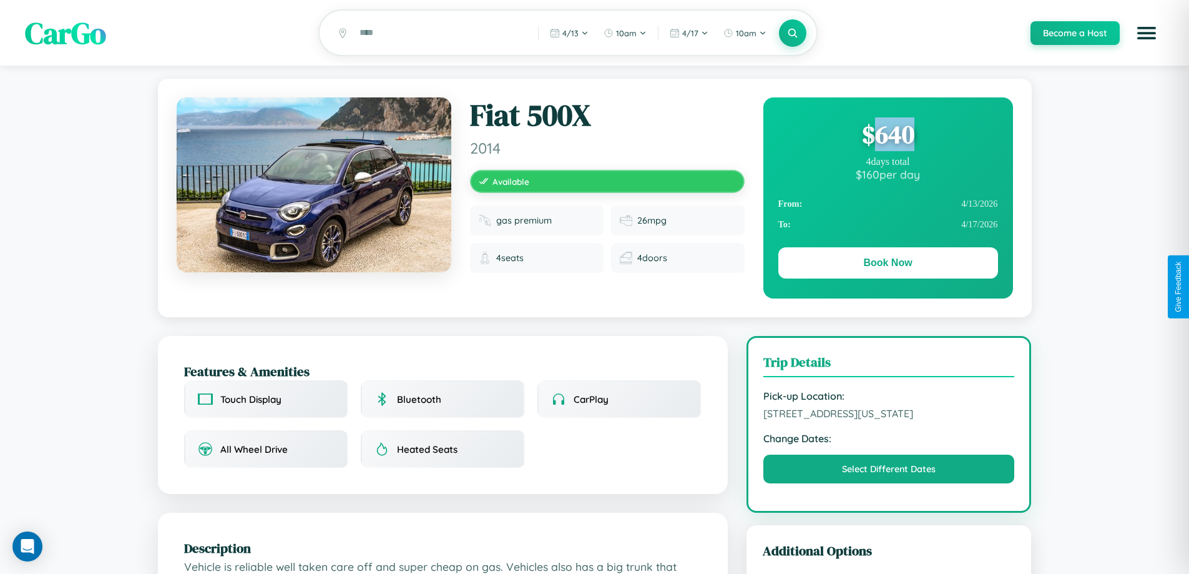
click at [887, 136] on div "$ 640" at bounding box center [888, 134] width 220 height 34
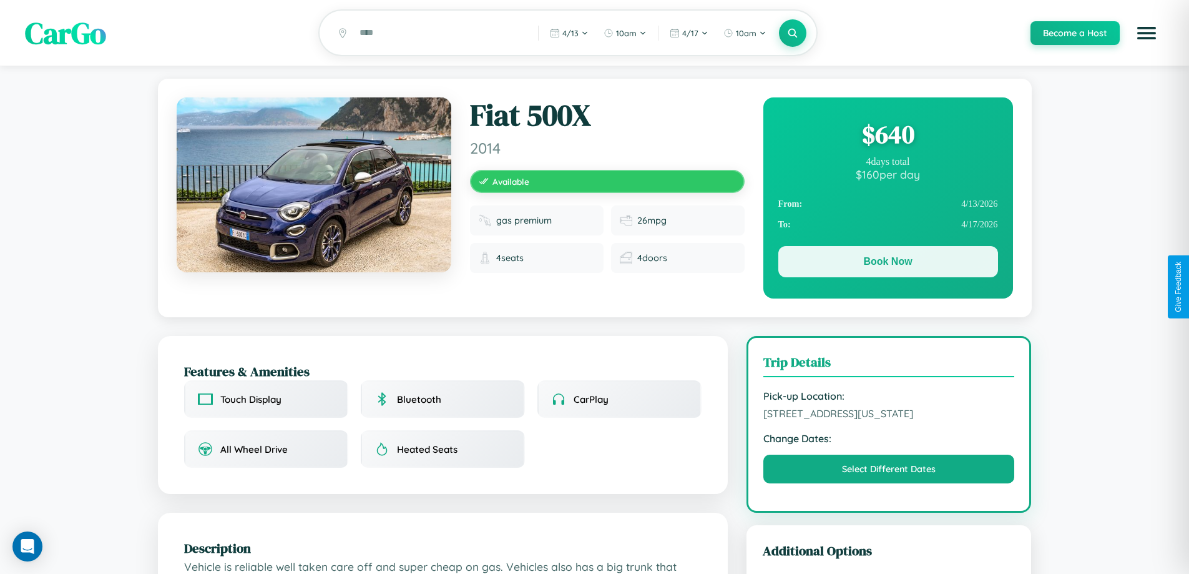
click at [887, 264] on button "Book Now" at bounding box center [888, 261] width 220 height 31
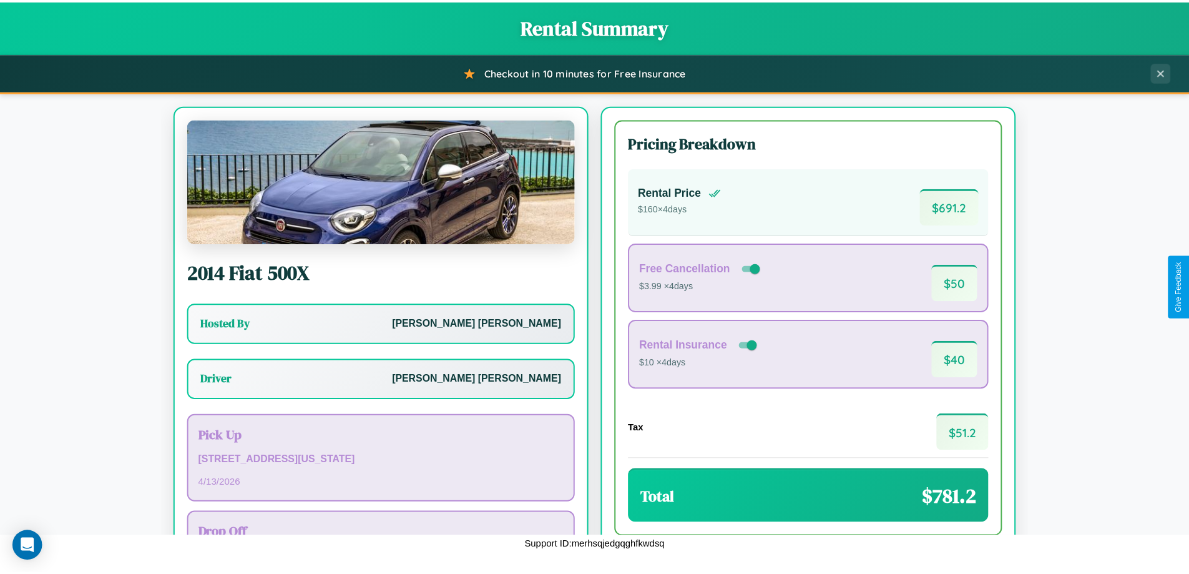
scroll to position [90, 0]
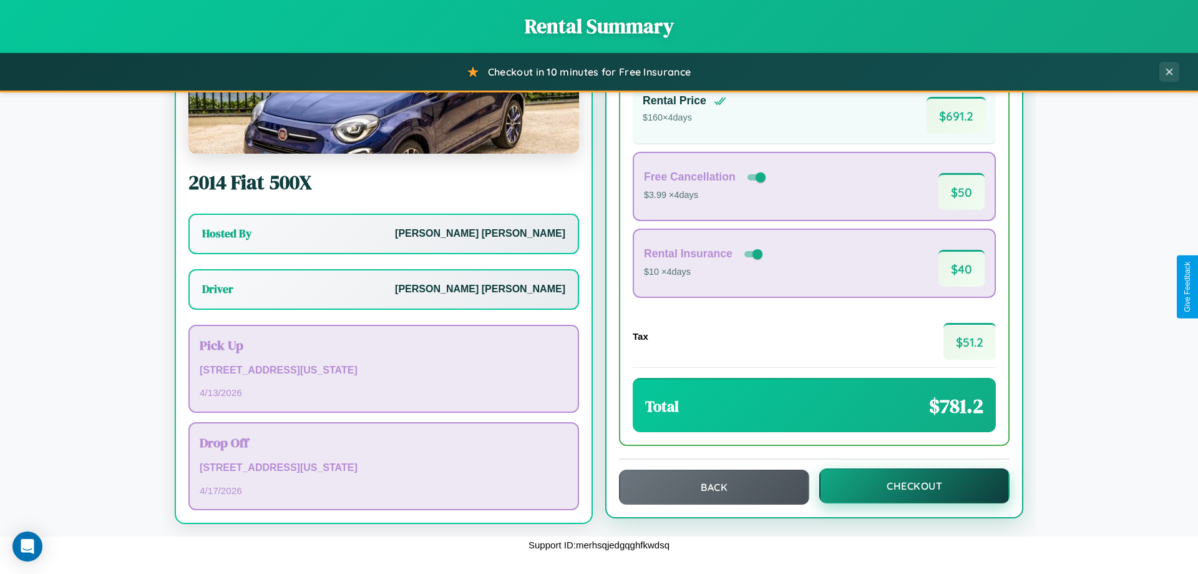
click at [906, 486] on button "Checkout" at bounding box center [914, 485] width 190 height 35
